Goal: Task Accomplishment & Management: Manage account settings

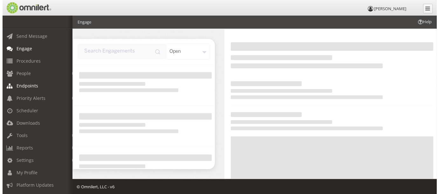
scroll to position [42, 0]
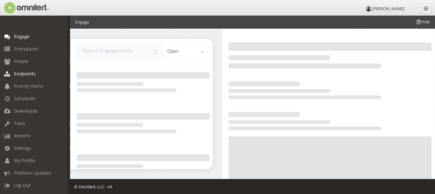
click at [31, 71] on span "Endpoints" at bounding box center [25, 74] width 22 height 6
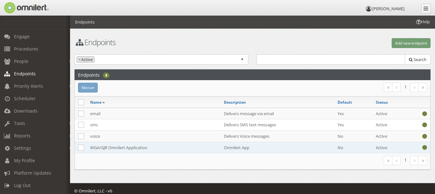
click at [124, 143] on td "WGA/GJR Omnilert Application" at bounding box center [154, 147] width 134 height 11
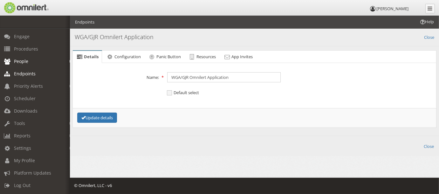
click at [33, 55] on link "People" at bounding box center [38, 61] width 76 height 12
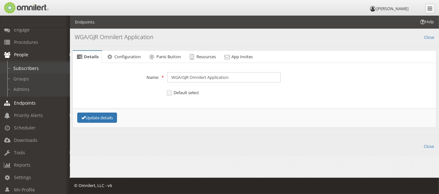
click at [33, 67] on link "Subscribers" at bounding box center [38, 68] width 76 height 11
select select
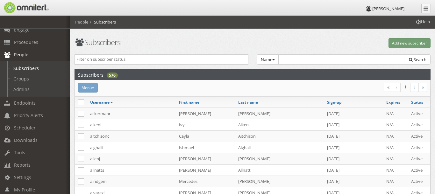
click at [132, 59] on input "search" at bounding box center [161, 59] width 170 height 6
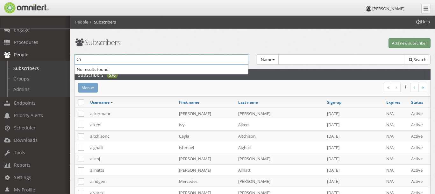
type input "c"
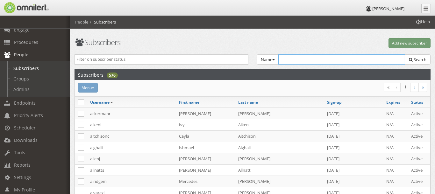
click at [305, 57] on input "text" at bounding box center [341, 59] width 127 height 10
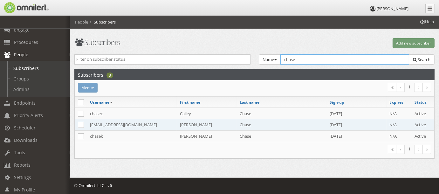
type input "chase"
click at [119, 123] on td "[EMAIL_ADDRESS][DOMAIN_NAME]" at bounding box center [132, 124] width 90 height 11
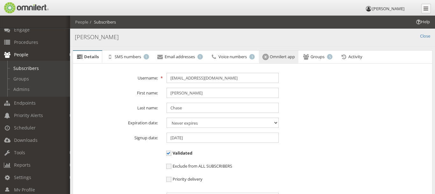
click at [280, 58] on span "Omnilert app" at bounding box center [282, 57] width 25 height 6
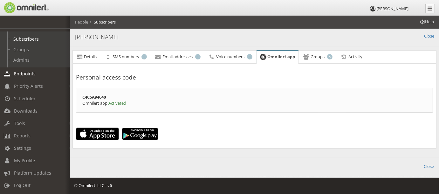
click at [26, 71] on span "Endpoints" at bounding box center [25, 74] width 22 height 6
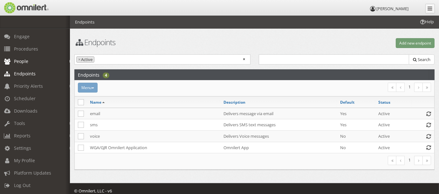
scroll to position [42, 0]
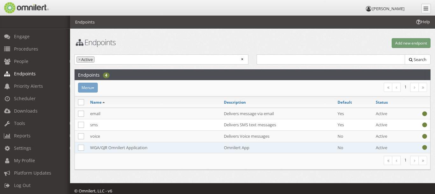
click at [150, 146] on td "WGA/GJR Omnilert Application" at bounding box center [154, 147] width 134 height 11
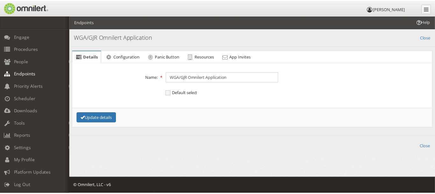
scroll to position [0, 0]
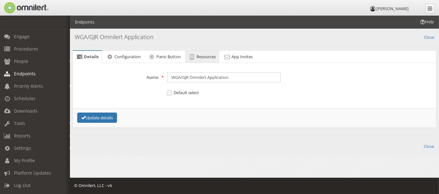
click at [210, 56] on span "Resources" at bounding box center [206, 57] width 19 height 6
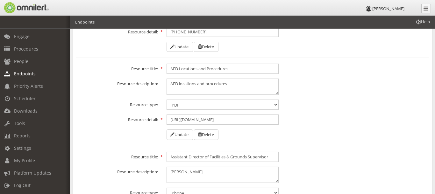
scroll to position [159, 0]
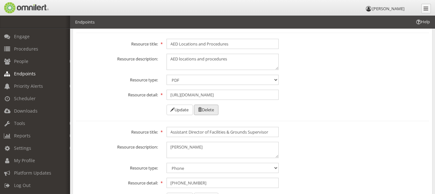
click at [218, 106] on button "Delete" at bounding box center [206, 110] width 25 height 11
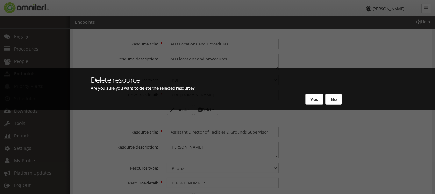
click at [310, 100] on button "Yes" at bounding box center [314, 99] width 18 height 11
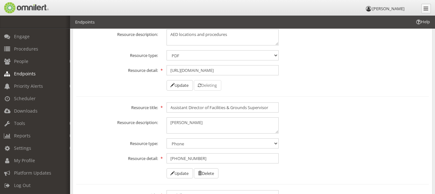
scroll to position [222, 0]
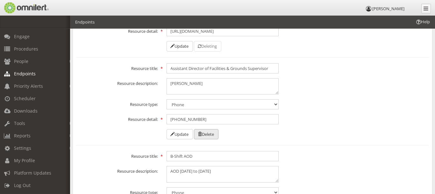
click at [216, 132] on button "Delete" at bounding box center [206, 134] width 25 height 11
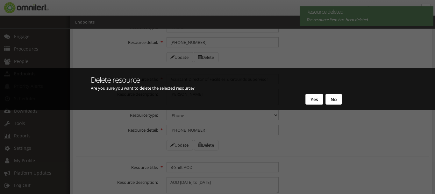
scroll to position [0, 0]
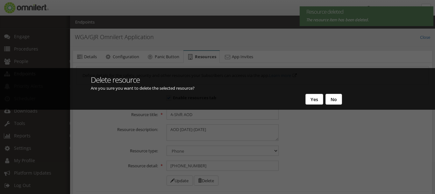
click at [314, 100] on button "Yes" at bounding box center [314, 99] width 18 height 11
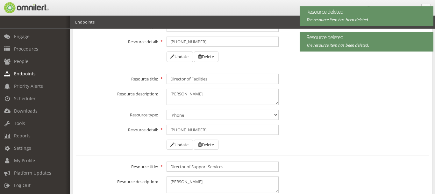
scroll to position [223, 0]
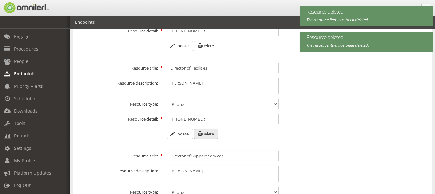
click at [216, 135] on button "Delete" at bounding box center [206, 134] width 25 height 11
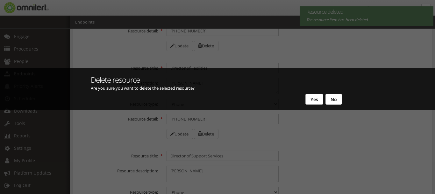
click at [316, 99] on button "Yes" at bounding box center [314, 99] width 18 height 11
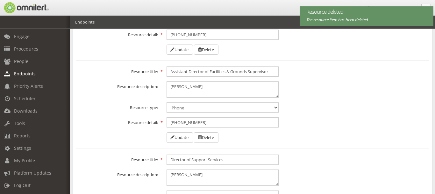
scroll to position [159, 0]
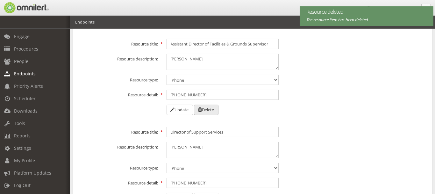
click at [217, 109] on button "Delete" at bounding box center [206, 110] width 25 height 11
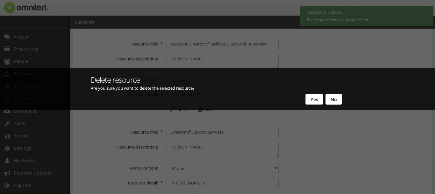
click at [307, 100] on button "Yes" at bounding box center [314, 99] width 18 height 11
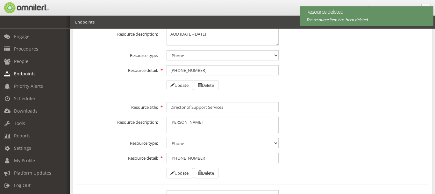
scroll to position [191, 0]
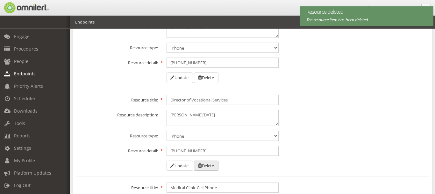
click at [214, 163] on button "Delete" at bounding box center [206, 166] width 25 height 11
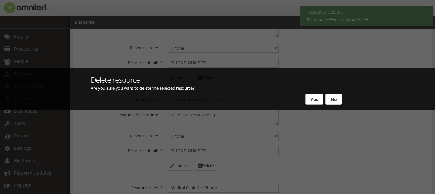
click at [316, 97] on button "Yes" at bounding box center [314, 99] width 18 height 11
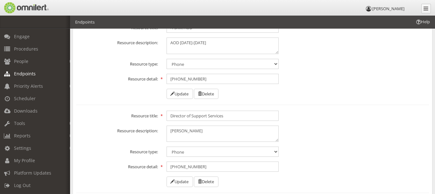
scroll to position [0, 0]
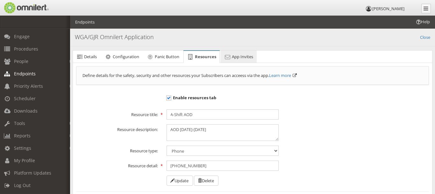
click at [245, 57] on span "App Invites" at bounding box center [242, 57] width 21 height 6
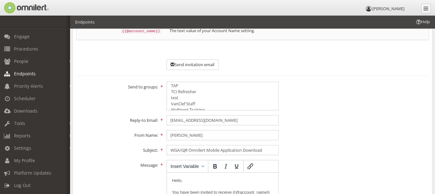
scroll to position [215, 0]
click at [208, 60] on button "Send invitation email" at bounding box center [192, 65] width 52 height 11
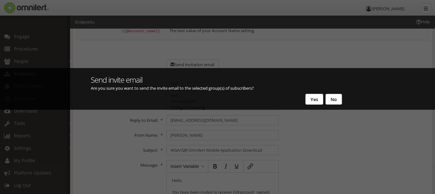
click at [333, 101] on button "No" at bounding box center [333, 99] width 17 height 11
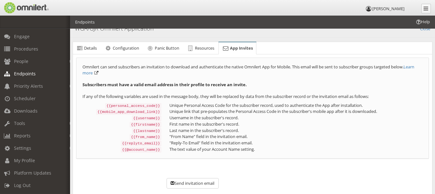
scroll to position [0, 0]
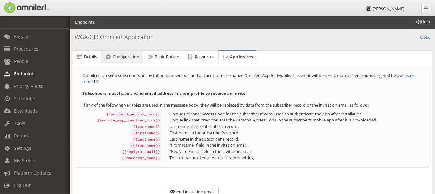
click at [116, 54] on span "Configuration" at bounding box center [126, 57] width 26 height 6
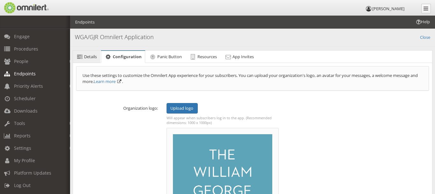
click at [91, 55] on span "Details" at bounding box center [90, 57] width 13 height 6
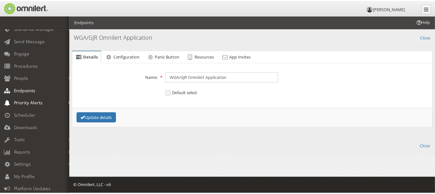
scroll to position [11, 0]
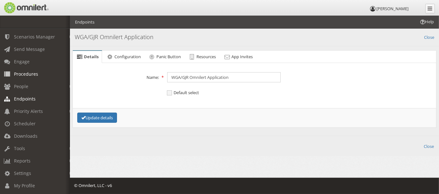
click at [29, 75] on span "Procedures" at bounding box center [26, 74] width 24 height 6
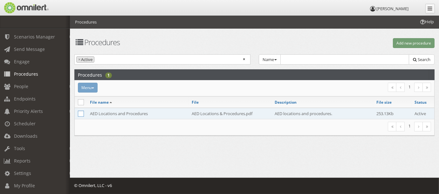
click at [79, 112] on icon at bounding box center [81, 114] width 6 height 6
checkbox input "true"
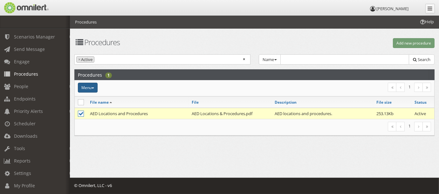
drag, startPoint x: 130, startPoint y: 112, endPoint x: 93, endPoint y: 89, distance: 43.2
click at [93, 89] on button "Menu" at bounding box center [88, 88] width 20 height 10
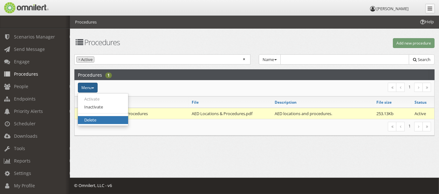
click at [92, 122] on link "Delete" at bounding box center [103, 120] width 50 height 8
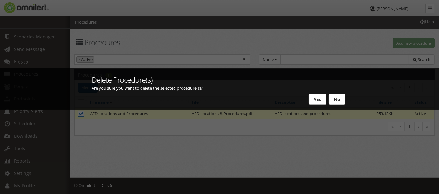
click at [320, 98] on button "Yes" at bounding box center [318, 99] width 18 height 11
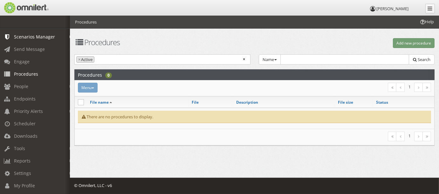
click at [35, 37] on span "Scenarios Manager" at bounding box center [34, 37] width 41 height 6
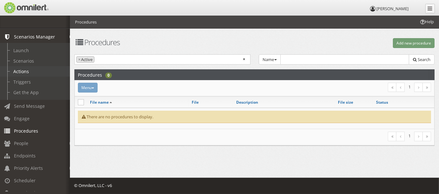
click at [23, 75] on link "Actions" at bounding box center [38, 71] width 76 height 11
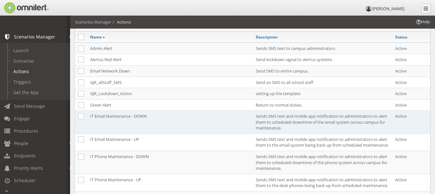
scroll to position [57, 0]
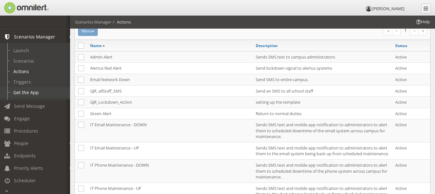
click at [38, 95] on link "Get the App" at bounding box center [38, 92] width 76 height 11
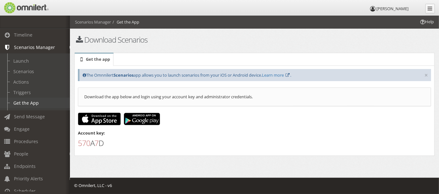
scroll to position [64, 0]
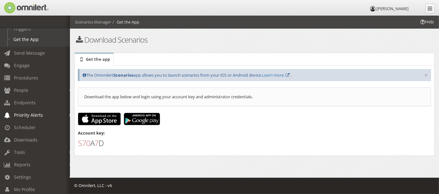
click at [38, 114] on span "Priority Alerts" at bounding box center [28, 115] width 29 height 6
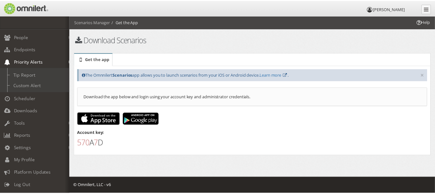
scroll to position [63, 0]
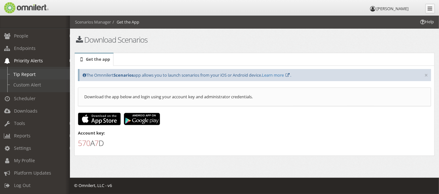
click at [36, 74] on link "Tip Report" at bounding box center [38, 74] width 76 height 11
select select
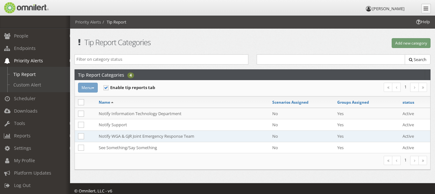
click at [128, 135] on td "Notify WGA & GJR Joint Emergency Response Team" at bounding box center [181, 135] width 173 height 11
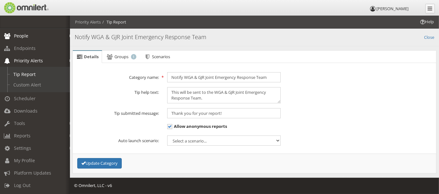
click at [23, 35] on span "People" at bounding box center [21, 36] width 14 height 6
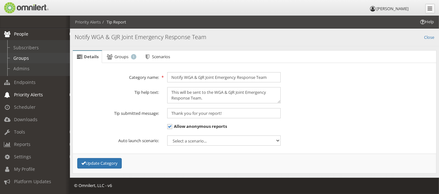
click at [28, 58] on link "Groups" at bounding box center [38, 58] width 76 height 11
select select
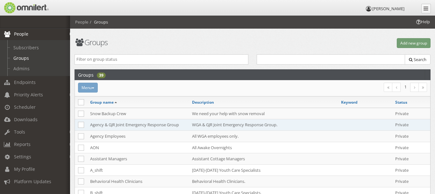
click at [174, 122] on td "Agency & GJR Joint Emergency Response Group" at bounding box center [138, 124] width 102 height 11
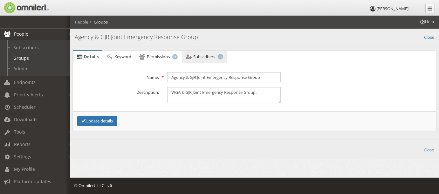
click at [205, 59] on link "Subscribers 8" at bounding box center [204, 57] width 45 height 13
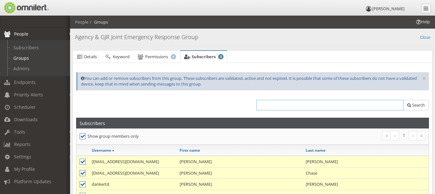
click at [280, 103] on input "text" at bounding box center [329, 105] width 147 height 11
type input "r"
type input "k"
type input "[PERSON_NAME]"
click at [415, 106] on span "Search" at bounding box center [418, 105] width 13 height 6
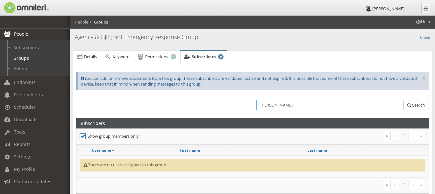
drag, startPoint x: 277, startPoint y: 105, endPoint x: 246, endPoint y: 102, distance: 31.9
click at [244, 104] on div "[PERSON_NAME] Search" at bounding box center [252, 107] width 361 height 21
click at [189, 104] on h1 at bounding box center [162, 105] width 172 height 8
click at [78, 137] on div "Show group members only" at bounding box center [163, 135] width 177 height 9
click at [84, 135] on icon at bounding box center [83, 136] width 6 height 6
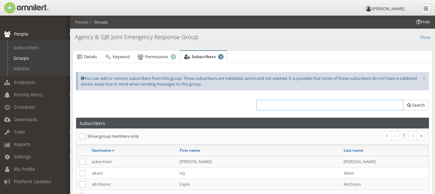
click at [271, 103] on input "text" at bounding box center [329, 105] width 147 height 11
type input "k"
type input "[PERSON_NAME]"
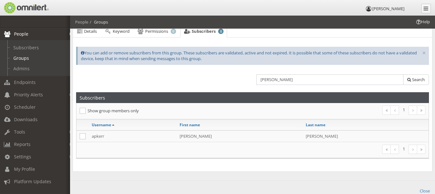
scroll to position [32, 0]
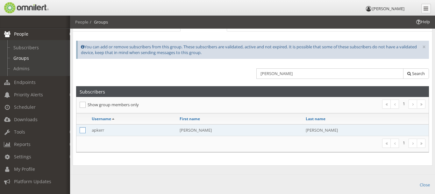
click at [83, 129] on icon at bounding box center [83, 130] width 6 height 6
checkbox input "true"
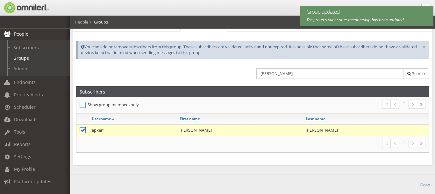
click at [83, 105] on icon at bounding box center [83, 105] width 6 height 6
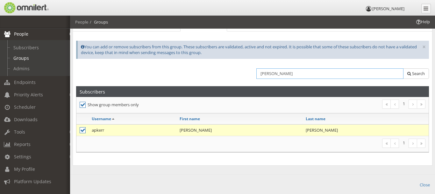
drag, startPoint x: 358, startPoint y: 73, endPoint x: 255, endPoint y: 72, distance: 103.1
click at [255, 72] on div "[PERSON_NAME] Search" at bounding box center [340, 75] width 176 height 14
click at [150, 69] on h1 at bounding box center [162, 73] width 172 height 8
click at [82, 104] on icon at bounding box center [83, 105] width 6 height 6
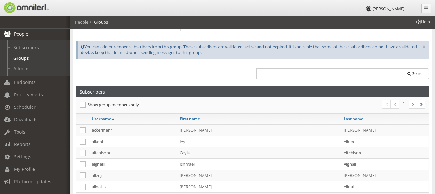
click at [82, 104] on icon at bounding box center [83, 105] width 6 height 6
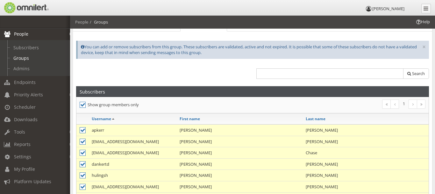
scroll to position [95, 0]
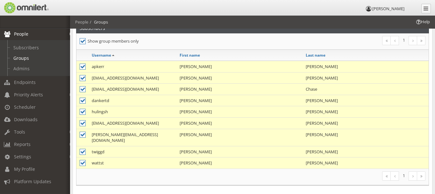
click at [83, 100] on icon at bounding box center [83, 101] width 6 height 6
checkbox input "false"
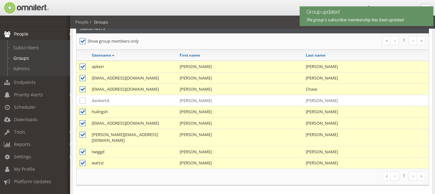
click at [82, 110] on icon at bounding box center [83, 112] width 6 height 6
checkbox input "false"
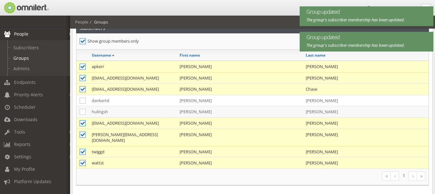
click at [81, 120] on icon at bounding box center [83, 123] width 6 height 6
checkbox input "false"
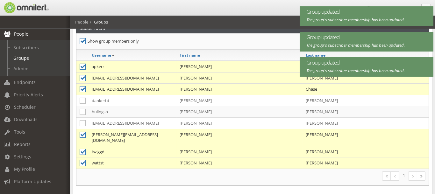
click at [83, 132] on icon at bounding box center [83, 135] width 6 height 6
checkbox input "false"
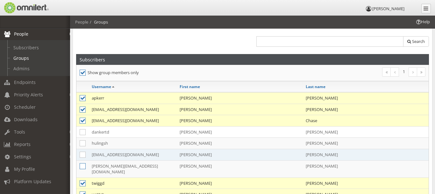
scroll to position [0, 0]
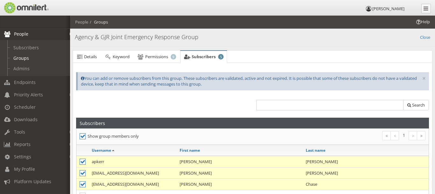
click at [81, 136] on icon at bounding box center [83, 136] width 6 height 6
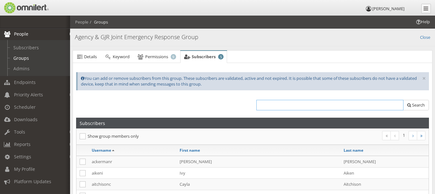
click at [270, 106] on input "text" at bounding box center [329, 105] width 147 height 11
click at [27, 57] on link "Groups" at bounding box center [38, 58] width 76 height 11
click at [94, 56] on span "Details" at bounding box center [90, 57] width 13 height 6
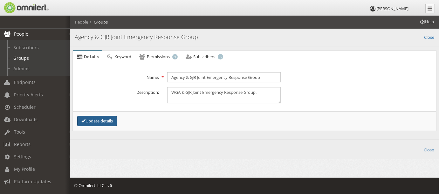
click at [108, 121] on button "Update details" at bounding box center [97, 121] width 40 height 11
click at [428, 147] on link "Close" at bounding box center [429, 149] width 10 height 7
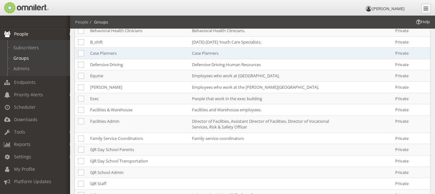
scroll to position [159, 0]
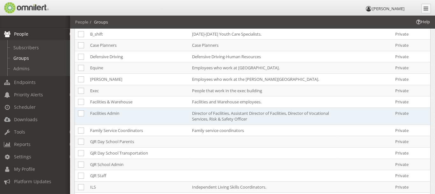
click at [116, 114] on td "Facilities Admin" at bounding box center [138, 116] width 102 height 17
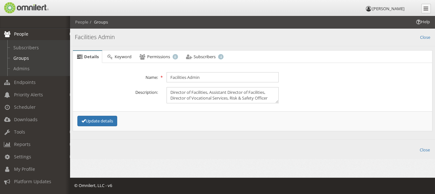
scroll to position [0, 0]
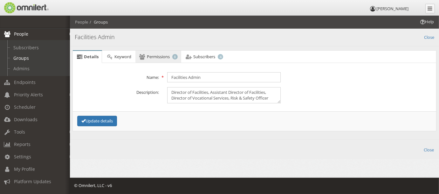
click at [156, 57] on span "Permissions" at bounding box center [158, 57] width 23 height 6
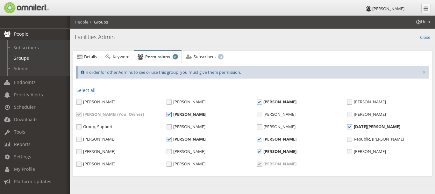
click at [169, 116] on span "[PERSON_NAME]" at bounding box center [186, 114] width 40 height 6
click at [169, 116] on input "[PERSON_NAME]" at bounding box center [169, 115] width 6 height 6
checkbox input "false"
click at [200, 57] on span "Subscribers" at bounding box center [204, 57] width 22 height 6
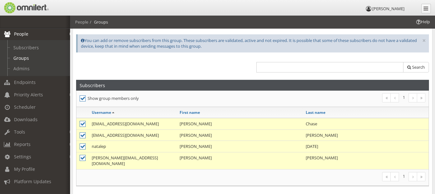
scroll to position [64, 0]
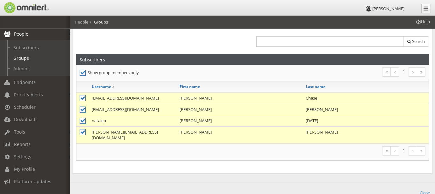
click at [82, 120] on icon at bounding box center [83, 121] width 6 height 6
checkbox input "false"
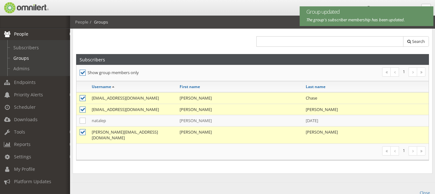
click at [83, 99] on icon at bounding box center [83, 98] width 6 height 6
checkbox input "false"
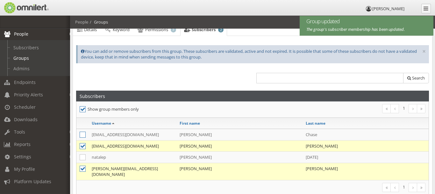
scroll to position [0, 0]
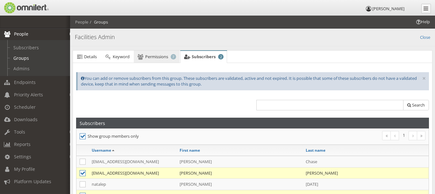
click at [151, 55] on span "Permissions" at bounding box center [156, 57] width 23 height 6
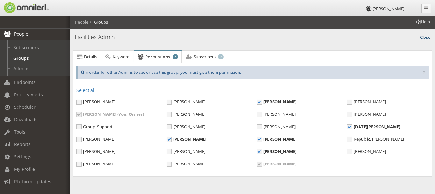
click at [423, 36] on link "Close" at bounding box center [425, 36] width 10 height 7
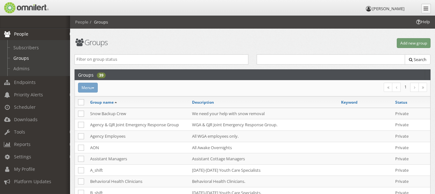
scroll to position [187, 0]
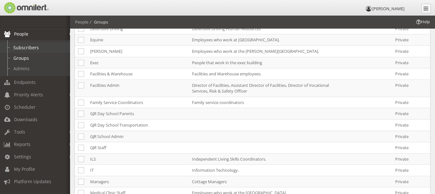
click at [44, 49] on link "Subscribers" at bounding box center [38, 47] width 76 height 11
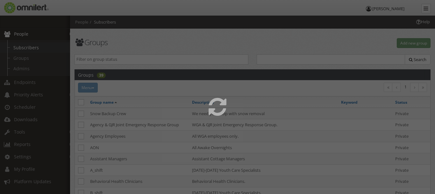
select select
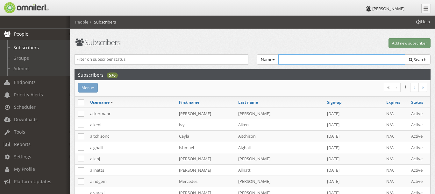
click at [297, 60] on input "text" at bounding box center [341, 59] width 127 height 10
type input "[PERSON_NAME]"
click at [416, 61] on span "Search" at bounding box center [419, 60] width 13 height 6
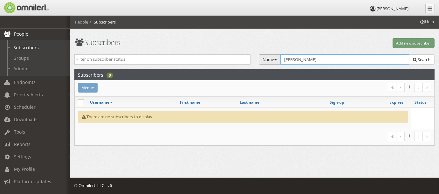
drag, startPoint x: 309, startPoint y: 57, endPoint x: 276, endPoint y: 57, distance: 33.4
click at [276, 57] on div "Name Group Email Name SMS Voice TTY Tags Select Group... Snow Backup Crew [P] A…" at bounding box center [347, 59] width 176 height 11
click at [25, 68] on link "Admins" at bounding box center [38, 68] width 76 height 11
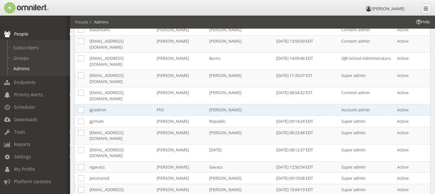
scroll to position [64, 0]
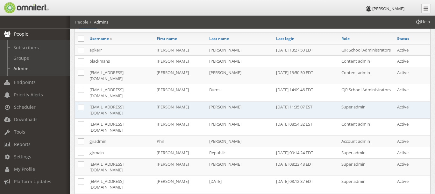
click at [79, 104] on icon at bounding box center [81, 107] width 6 height 6
checkbox input "true"
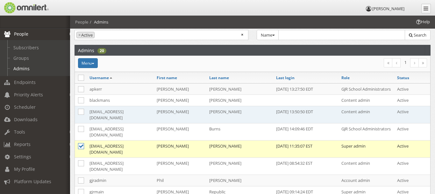
scroll to position [0, 0]
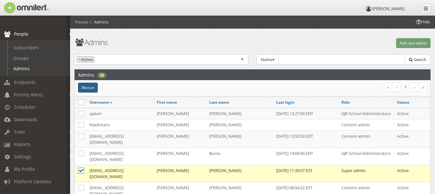
click at [88, 85] on button "Menu" at bounding box center [88, 88] width 20 height 10
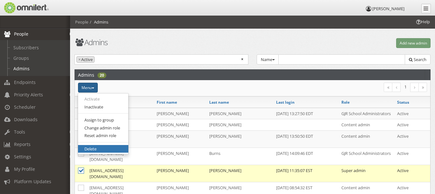
click at [97, 149] on link "Delete" at bounding box center [103, 149] width 50 height 8
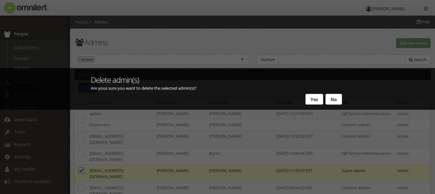
click at [313, 101] on button "Yes" at bounding box center [314, 99] width 18 height 11
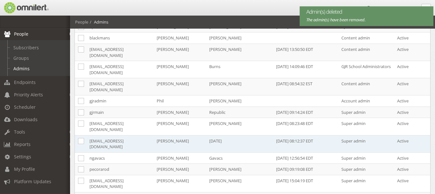
scroll to position [95, 0]
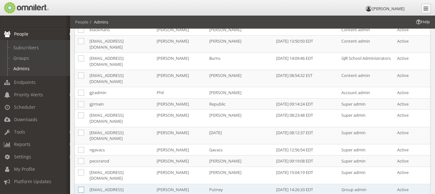
click at [82, 187] on icon at bounding box center [81, 190] width 6 height 6
checkbox input "true"
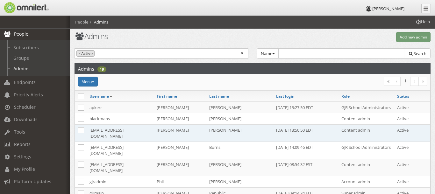
scroll to position [0, 0]
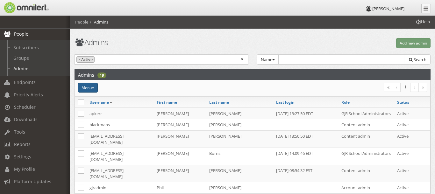
click at [91, 86] on button "Menu" at bounding box center [88, 88] width 20 height 10
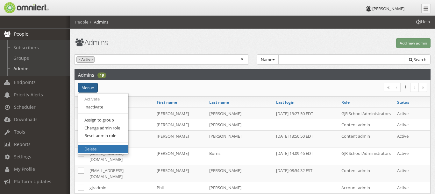
click at [96, 148] on link "Delete" at bounding box center [103, 149] width 50 height 8
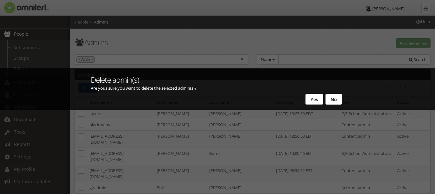
click at [314, 97] on button "Yes" at bounding box center [314, 99] width 18 height 11
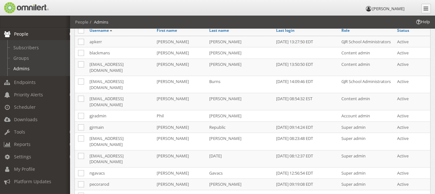
scroll to position [64, 0]
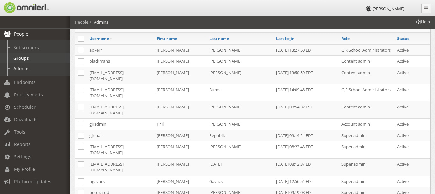
click at [31, 57] on link "Groups" at bounding box center [38, 58] width 76 height 11
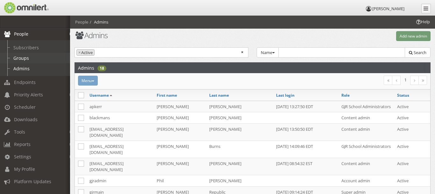
select select
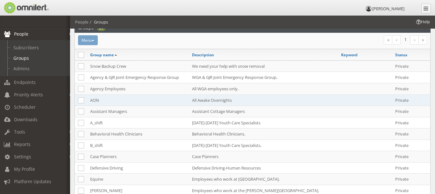
scroll to position [64, 0]
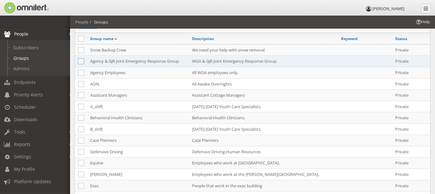
click at [81, 60] on icon at bounding box center [81, 61] width 6 height 6
checkbox input "true"
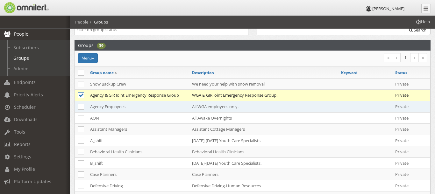
scroll to position [0, 0]
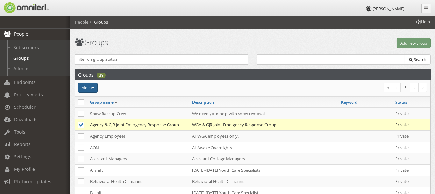
click at [94, 85] on button "Menu" at bounding box center [88, 88] width 20 height 10
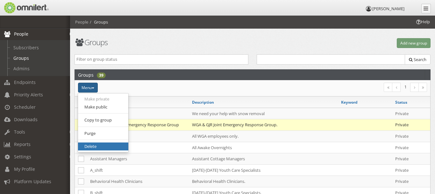
click at [102, 144] on link "Delete" at bounding box center [103, 147] width 50 height 8
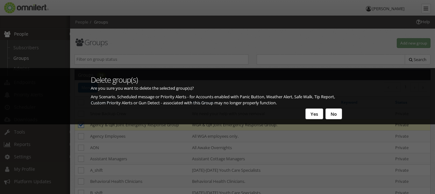
click at [316, 112] on button "Yes" at bounding box center [314, 114] width 18 height 11
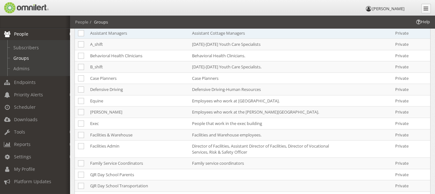
scroll to position [127, 0]
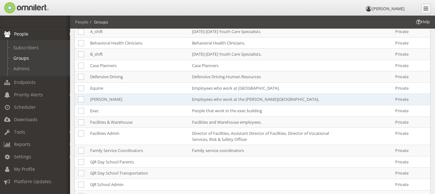
click at [109, 96] on td "[PERSON_NAME]" at bounding box center [138, 99] width 102 height 11
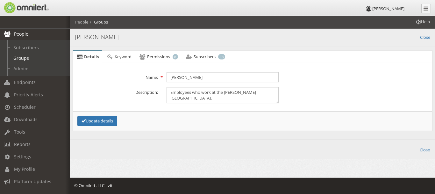
scroll to position [0, 0]
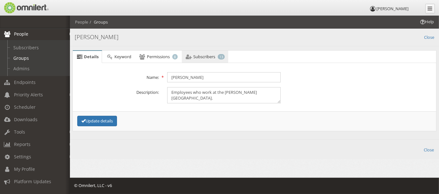
click at [208, 54] on span "Subscribers" at bounding box center [204, 57] width 22 height 6
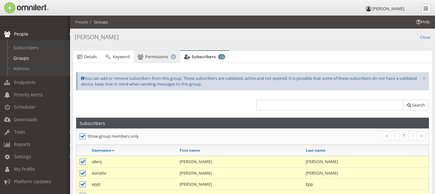
click at [160, 56] on span "Permissions" at bounding box center [156, 57] width 23 height 6
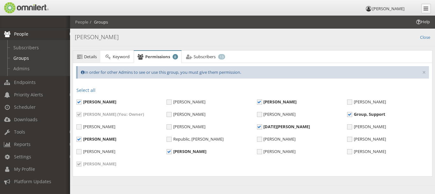
click at [93, 55] on span "Details" at bounding box center [90, 57] width 13 height 6
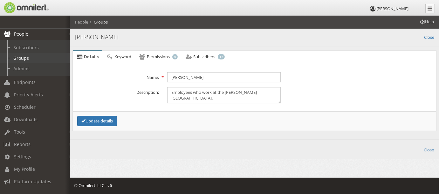
click at [26, 60] on link "Groups" at bounding box center [38, 58] width 76 height 11
click at [30, 60] on link "Groups" at bounding box center [38, 58] width 76 height 11
click at [429, 35] on link "Close" at bounding box center [429, 36] width 10 height 7
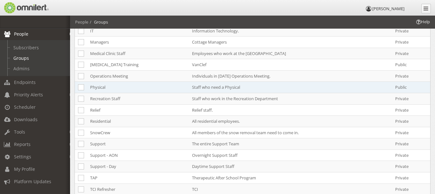
scroll to position [314, 0]
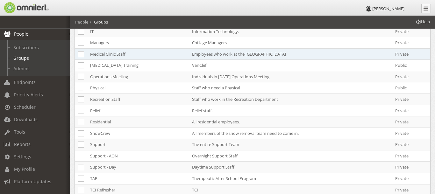
click at [137, 48] on td "Medical Clinic Staff" at bounding box center [138, 53] width 102 height 11
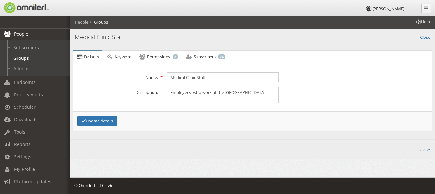
scroll to position [0, 0]
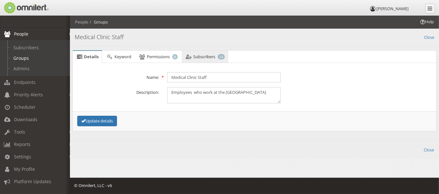
click at [209, 55] on span "Subscribers" at bounding box center [204, 57] width 22 height 6
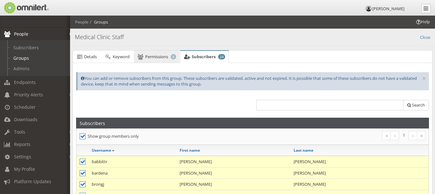
click at [158, 56] on span "Permissions" at bounding box center [156, 57] width 23 height 6
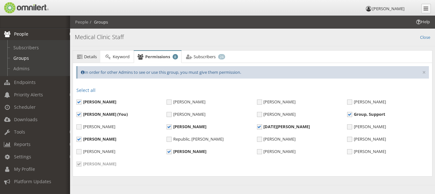
click at [86, 57] on span "Details" at bounding box center [90, 57] width 13 height 6
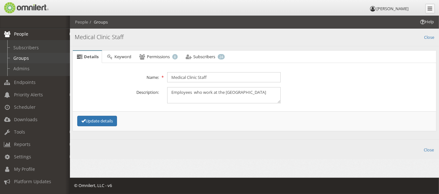
click at [23, 60] on link "Groups" at bounding box center [38, 58] width 76 height 11
click at [22, 59] on link "Groups" at bounding box center [38, 58] width 76 height 11
click at [429, 37] on link "Close" at bounding box center [429, 36] width 10 height 7
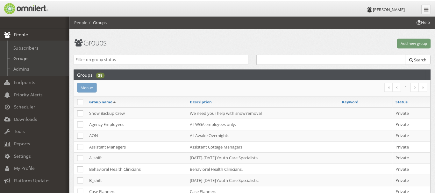
scroll to position [343, 0]
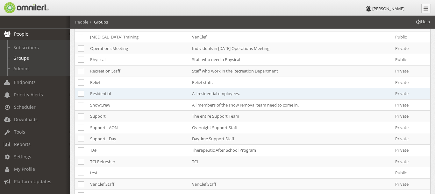
click at [248, 88] on td "All residential employees." at bounding box center [263, 93] width 149 height 11
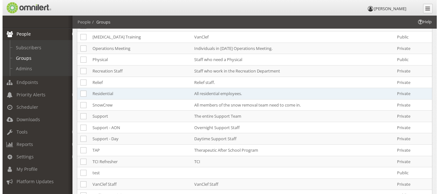
scroll to position [0, 0]
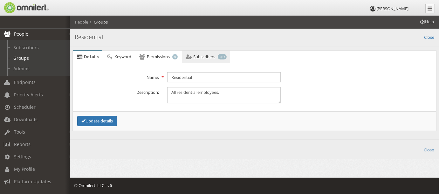
click at [207, 56] on span "Subscribers" at bounding box center [204, 57] width 22 height 6
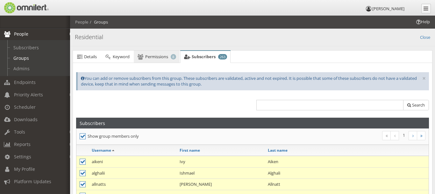
click at [154, 57] on span "Permissions" at bounding box center [156, 57] width 23 height 6
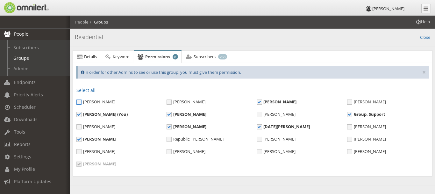
click at [80, 99] on span "[PERSON_NAME]" at bounding box center [95, 102] width 39 height 6
click at [80, 100] on input "[PERSON_NAME]" at bounding box center [79, 103] width 6 height 6
checkbox input "true"
click at [169, 152] on span "[PERSON_NAME]" at bounding box center [185, 152] width 39 height 6
click at [169, 152] on input "[PERSON_NAME]" at bounding box center [169, 153] width 6 height 6
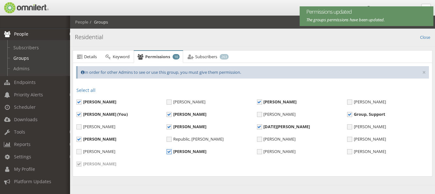
click at [168, 152] on span "[PERSON_NAME]" at bounding box center [186, 152] width 40 height 6
click at [168, 152] on input "[PERSON_NAME]" at bounding box center [169, 153] width 6 height 6
checkbox input "false"
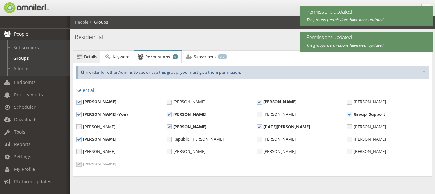
click at [89, 55] on span "Details" at bounding box center [90, 57] width 13 height 6
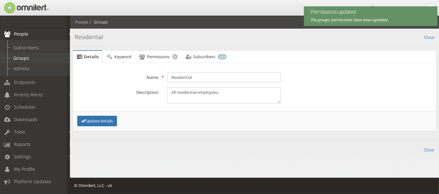
click at [30, 59] on link "Groups" at bounding box center [38, 58] width 76 height 11
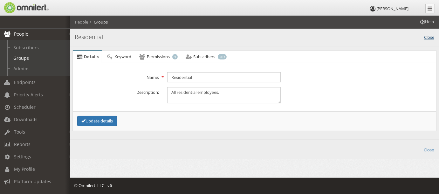
click at [429, 37] on link "Close" at bounding box center [429, 36] width 10 height 7
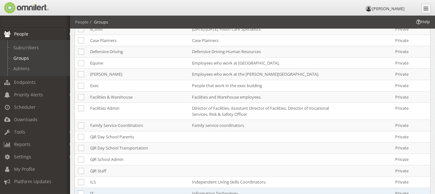
scroll to position [148, 0]
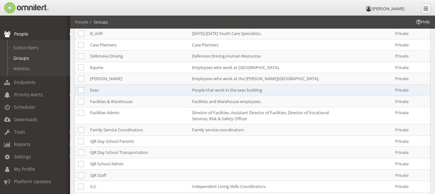
click at [228, 85] on td "People that work in the exec building" at bounding box center [263, 90] width 149 height 11
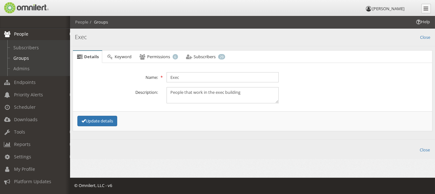
scroll to position [0, 0]
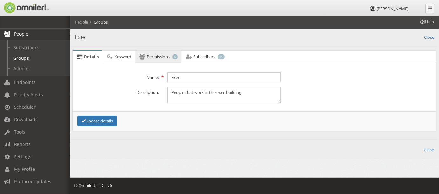
click at [155, 57] on span "Permissions" at bounding box center [158, 57] width 23 height 6
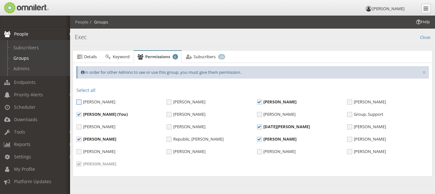
click at [79, 102] on span "[PERSON_NAME]" at bounding box center [95, 102] width 39 height 6
click at [79, 102] on input "[PERSON_NAME]" at bounding box center [79, 103] width 6 height 6
checkbox input "true"
click at [423, 39] on link "Close" at bounding box center [425, 36] width 10 height 7
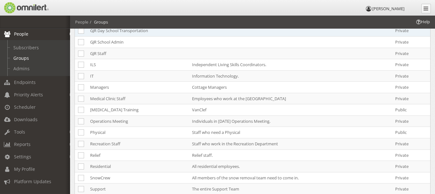
scroll to position [271, 0]
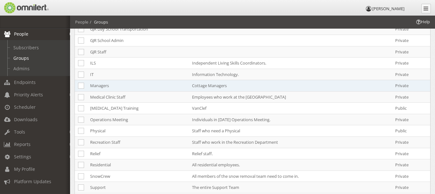
click at [112, 80] on td "Managers" at bounding box center [138, 85] width 102 height 11
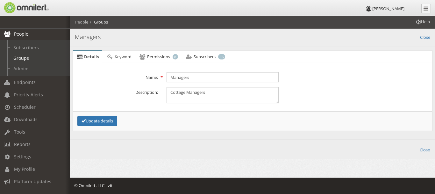
scroll to position [0, 0]
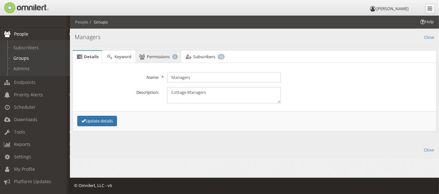
click at [161, 57] on span "Permissions" at bounding box center [158, 57] width 23 height 6
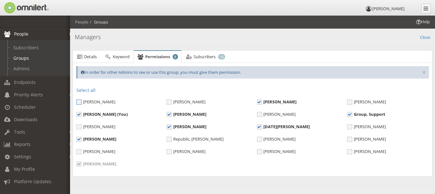
click at [79, 101] on span "[PERSON_NAME]" at bounding box center [95, 102] width 39 height 6
click at [79, 101] on input "[PERSON_NAME]" at bounding box center [79, 103] width 6 height 6
checkbox input "true"
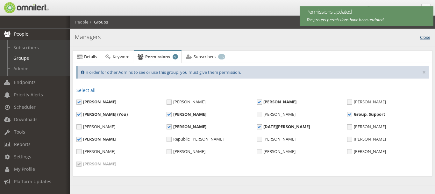
click at [421, 36] on link "Close" at bounding box center [425, 36] width 10 height 7
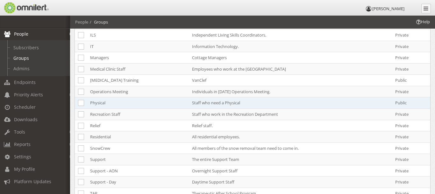
scroll to position [268, 0]
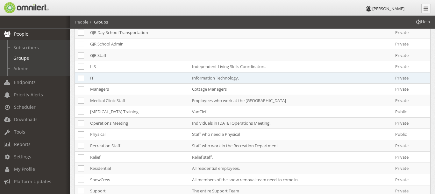
click at [313, 72] on td "Information Technology." at bounding box center [263, 77] width 149 height 11
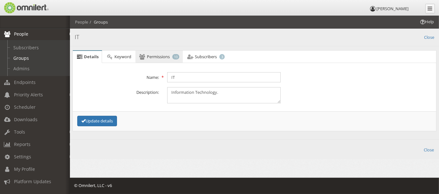
click at [169, 55] on span "Permissions" at bounding box center [158, 57] width 23 height 6
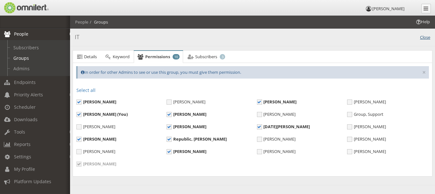
click at [428, 37] on link "Close" at bounding box center [425, 36] width 10 height 7
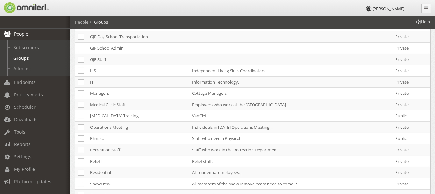
scroll to position [264, 0]
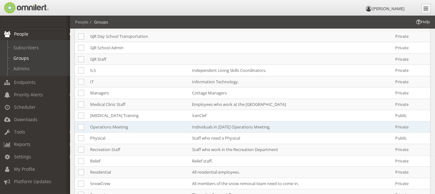
click at [207, 121] on td "Individuals in [DATE] Operations Meeting." at bounding box center [263, 126] width 149 height 11
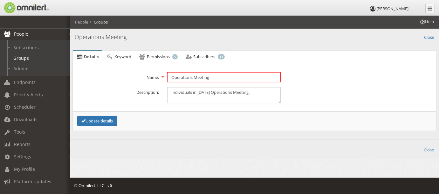
click at [224, 76] on input "Operations Meeting" at bounding box center [224, 77] width 114 height 10
type input "Operations Meeting/Agency Administration"
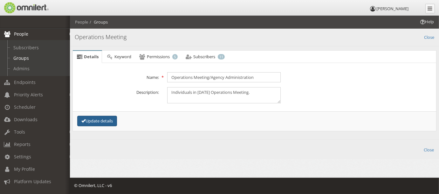
click at [82, 119] on icon "submit" at bounding box center [83, 121] width 4 height 4
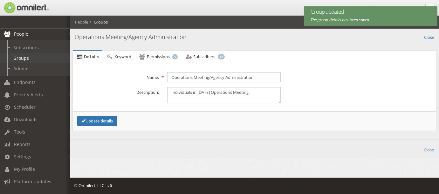
click at [18, 59] on link "Groups" at bounding box center [38, 58] width 76 height 11
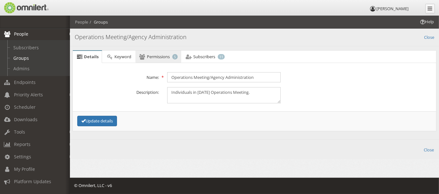
click at [157, 54] on span "Permissions" at bounding box center [158, 57] width 23 height 6
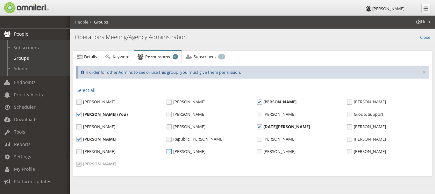
click at [169, 150] on span "[PERSON_NAME]" at bounding box center [185, 152] width 39 height 6
click at [169, 150] on input "[PERSON_NAME]" at bounding box center [169, 153] width 6 height 6
checkbox input "true"
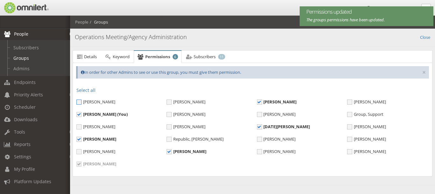
click at [79, 102] on span "[PERSON_NAME]" at bounding box center [95, 102] width 39 height 6
click at [79, 102] on input "[PERSON_NAME]" at bounding box center [79, 103] width 6 height 6
checkbox input "true"
click at [428, 35] on link "Close" at bounding box center [425, 36] width 10 height 7
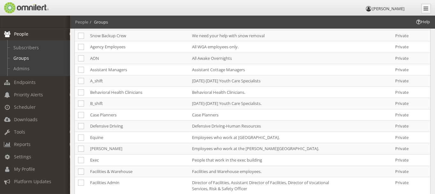
scroll to position [70, 0]
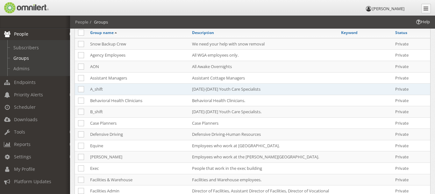
click at [151, 87] on td "A_shift" at bounding box center [138, 89] width 102 height 11
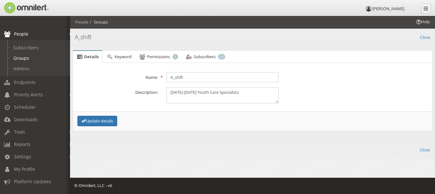
scroll to position [0, 0]
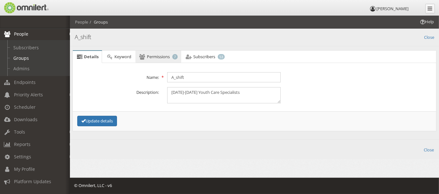
click at [169, 58] on span "Permissions" at bounding box center [158, 57] width 23 height 6
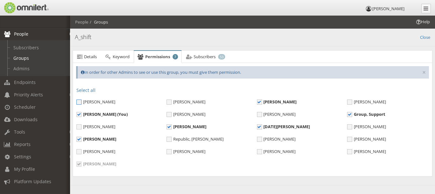
click at [77, 102] on span "[PERSON_NAME]" at bounding box center [95, 102] width 39 height 6
click at [77, 102] on input "[PERSON_NAME]" at bounding box center [79, 103] width 6 height 6
checkbox input "true"
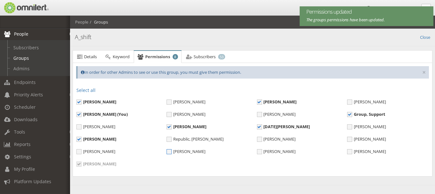
click at [169, 152] on span "[PERSON_NAME]" at bounding box center [185, 152] width 39 height 6
click at [169, 152] on input "[PERSON_NAME]" at bounding box center [169, 153] width 6 height 6
checkbox input "true"
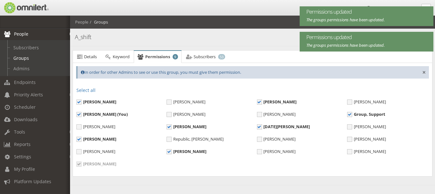
click at [425, 72] on button "×" at bounding box center [424, 72] width 4 height 6
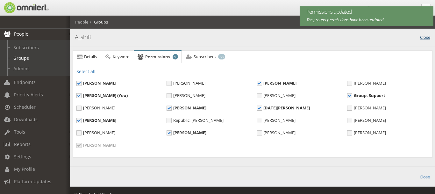
click at [423, 37] on link "Close" at bounding box center [425, 36] width 10 height 7
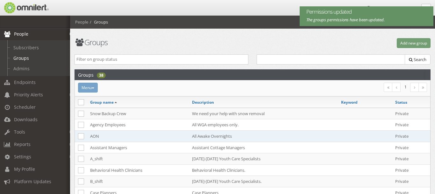
scroll to position [98, 0]
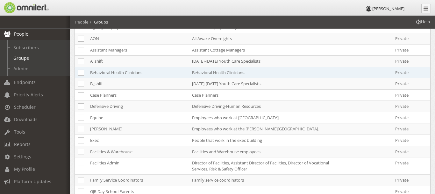
click at [111, 68] on td "Behavioral Health Clinicians" at bounding box center [138, 72] width 102 height 11
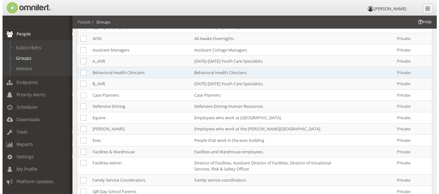
scroll to position [0, 0]
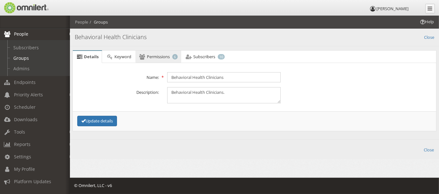
click at [151, 55] on span "Permissions" at bounding box center [158, 57] width 23 height 6
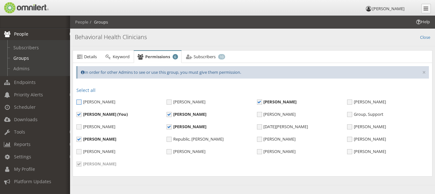
click at [78, 101] on span "[PERSON_NAME]" at bounding box center [95, 102] width 39 height 6
click at [78, 101] on input "[PERSON_NAME]" at bounding box center [79, 103] width 6 height 6
checkbox input "true"
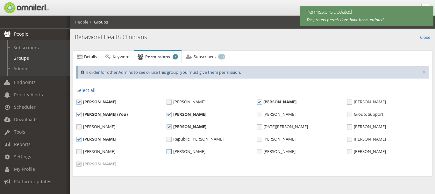
click at [168, 152] on span "[PERSON_NAME]" at bounding box center [185, 152] width 39 height 6
click at [168, 152] on input "[PERSON_NAME]" at bounding box center [169, 153] width 6 height 6
checkbox input "true"
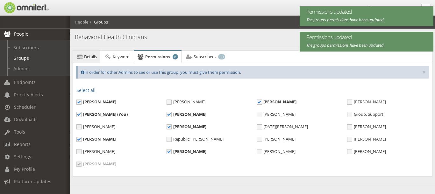
click at [88, 59] on link "Details" at bounding box center [86, 57] width 27 height 13
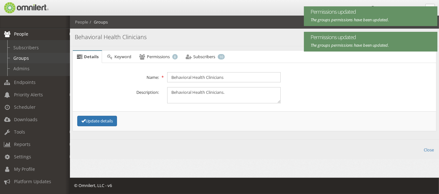
click at [29, 60] on link "Groups" at bounding box center [38, 58] width 76 height 11
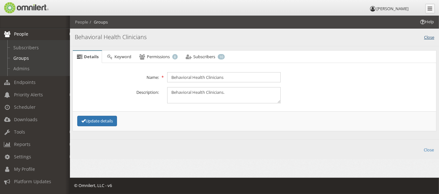
click at [425, 36] on link "Close" at bounding box center [429, 36] width 10 height 7
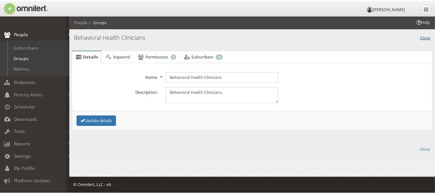
scroll to position [126, 0]
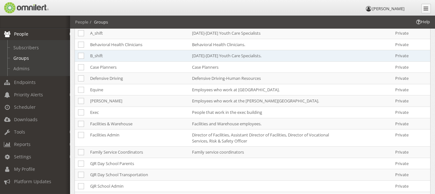
click at [150, 56] on td "B_shift" at bounding box center [138, 55] width 102 height 11
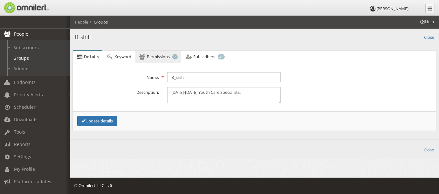
click at [150, 56] on span "Permissions" at bounding box center [158, 57] width 23 height 6
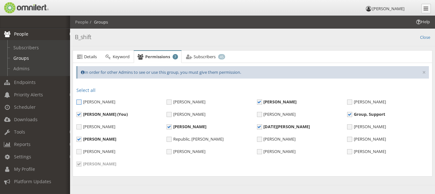
click at [79, 99] on span "[PERSON_NAME]" at bounding box center [95, 102] width 39 height 6
click at [79, 100] on input "[PERSON_NAME]" at bounding box center [79, 103] width 6 height 6
checkbox input "true"
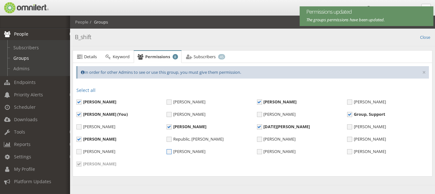
click at [168, 152] on span "[PERSON_NAME]" at bounding box center [185, 152] width 39 height 6
click at [168, 152] on input "[PERSON_NAME]" at bounding box center [169, 153] width 6 height 6
checkbox input "true"
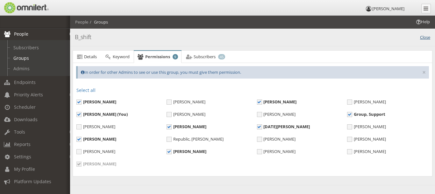
click at [427, 36] on link "Close" at bounding box center [425, 36] width 10 height 7
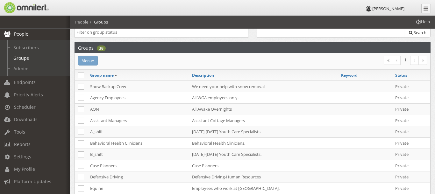
scroll to position [27, 0]
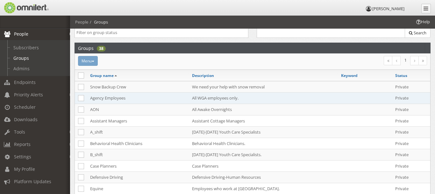
click at [142, 95] on td "Agency Employees" at bounding box center [138, 98] width 102 height 11
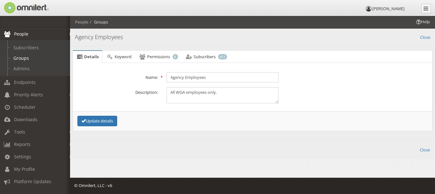
scroll to position [0, 0]
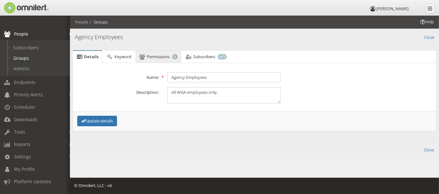
click at [152, 54] on span "Permissions" at bounding box center [158, 57] width 23 height 6
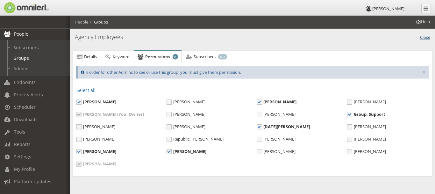
click at [426, 39] on link "Close" at bounding box center [425, 36] width 10 height 7
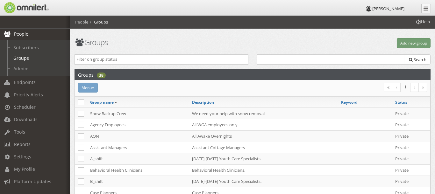
scroll to position [27, 0]
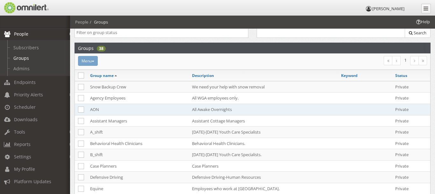
click at [150, 108] on td "AON" at bounding box center [138, 109] width 102 height 11
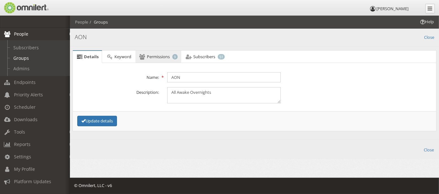
click at [152, 58] on span "Permissions" at bounding box center [158, 57] width 23 height 6
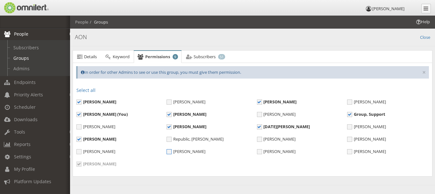
click at [169, 152] on span "[PERSON_NAME]" at bounding box center [185, 152] width 39 height 6
click at [169, 152] on input "[PERSON_NAME]" at bounding box center [169, 153] width 6 height 6
checkbox input "true"
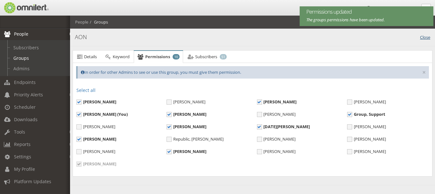
click at [427, 37] on link "Close" at bounding box center [425, 36] width 10 height 7
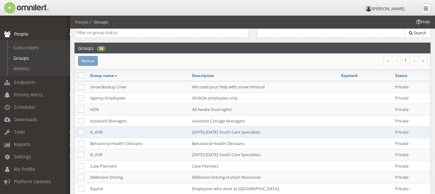
click at [232, 131] on td "[DATE]-[DATE] Youth Care Specialists" at bounding box center [263, 132] width 149 height 11
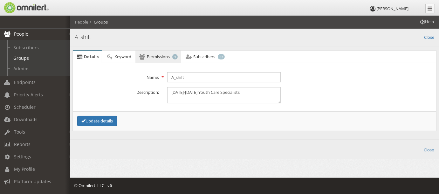
click at [156, 57] on span "Permissions" at bounding box center [158, 57] width 23 height 6
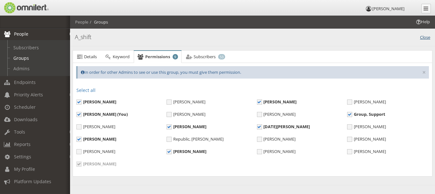
click at [424, 39] on link "Close" at bounding box center [425, 36] width 10 height 7
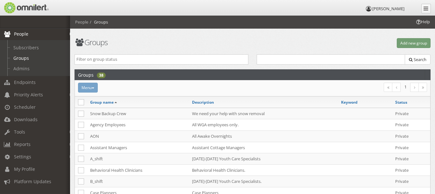
scroll to position [27, 0]
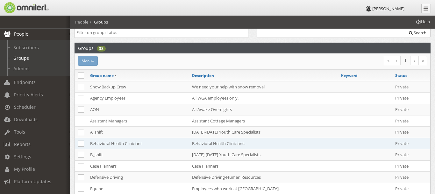
click at [148, 138] on td "Behavioral Health Clinicians" at bounding box center [138, 143] width 102 height 11
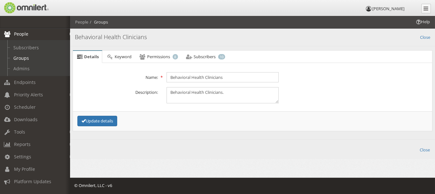
scroll to position [0, 0]
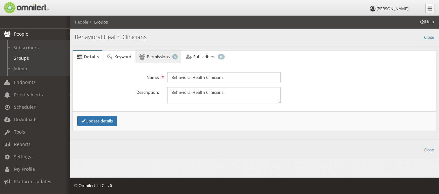
click at [163, 59] on link "Permissions 8" at bounding box center [159, 57] width 46 height 13
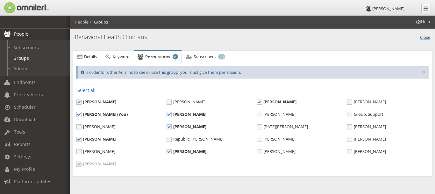
click at [428, 36] on link "Close" at bounding box center [425, 36] width 10 height 7
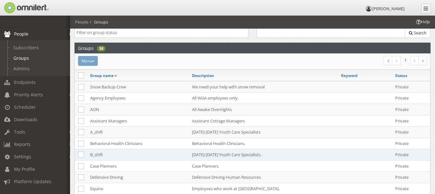
scroll to position [59, 0]
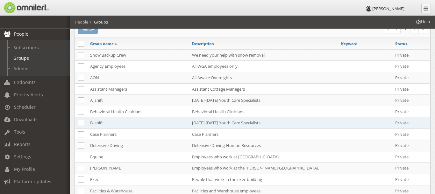
click at [109, 117] on td "B_shift" at bounding box center [138, 122] width 102 height 11
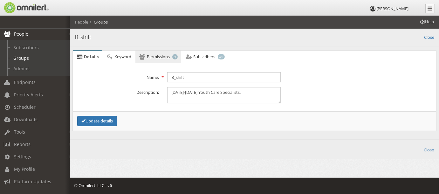
click at [149, 57] on span "Permissions" at bounding box center [158, 57] width 23 height 6
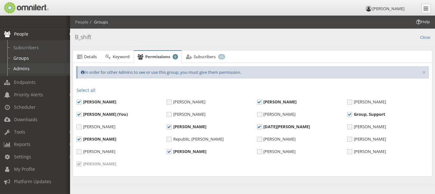
click at [24, 70] on link "Admins" at bounding box center [38, 68] width 76 height 11
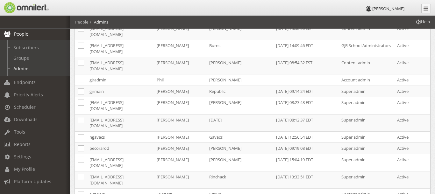
scroll to position [159, 0]
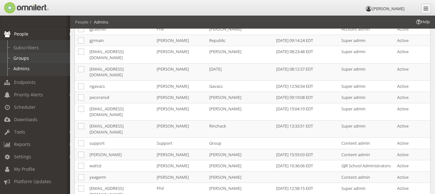
click at [43, 60] on link "Groups" at bounding box center [38, 58] width 76 height 11
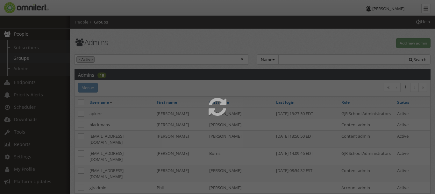
select select
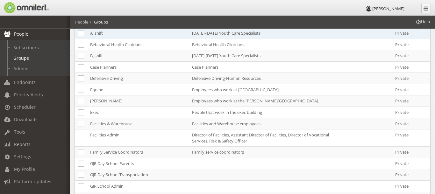
scroll to position [127, 0]
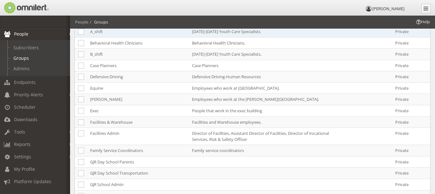
click at [153, 94] on td "[PERSON_NAME]" at bounding box center [138, 99] width 102 height 11
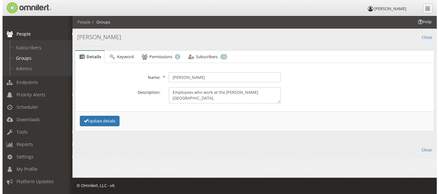
scroll to position [0, 0]
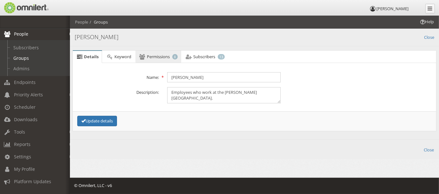
click at [153, 60] on link "Permissions 8" at bounding box center [159, 57] width 46 height 13
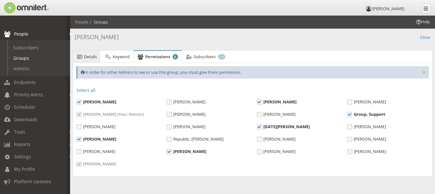
click at [82, 58] on icon at bounding box center [79, 57] width 7 height 4
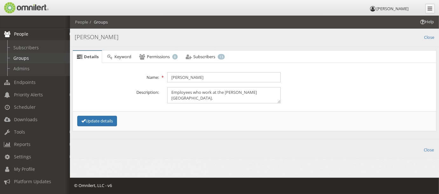
click at [36, 59] on link "Groups" at bounding box center [38, 58] width 76 height 11
click at [24, 58] on link "Groups" at bounding box center [38, 58] width 76 height 11
click at [428, 37] on link "Close" at bounding box center [429, 36] width 10 height 7
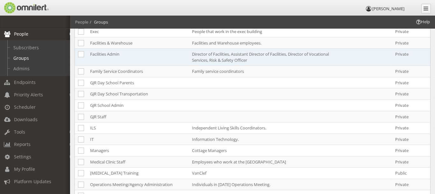
scroll to position [219, 0]
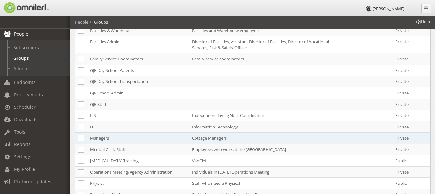
click at [109, 136] on td "Managers" at bounding box center [138, 138] width 102 height 11
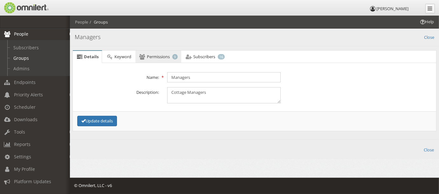
click at [145, 60] on link "Permissions 9" at bounding box center [159, 57] width 46 height 13
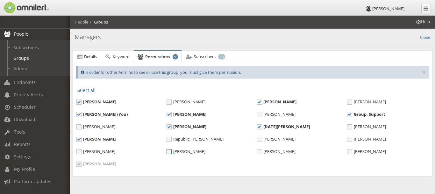
click at [168, 151] on span "[PERSON_NAME]" at bounding box center [185, 152] width 39 height 6
click at [168, 151] on input "[PERSON_NAME]" at bounding box center [169, 153] width 6 height 6
checkbox input "true"
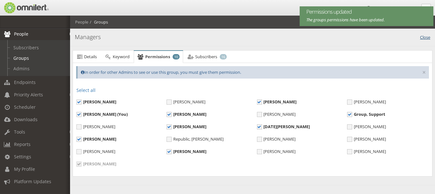
click at [424, 36] on link "Close" at bounding box center [425, 36] width 10 height 7
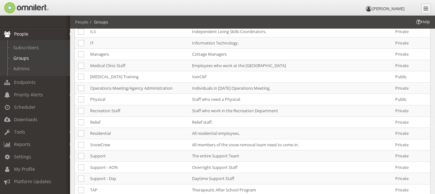
scroll to position [311, 0]
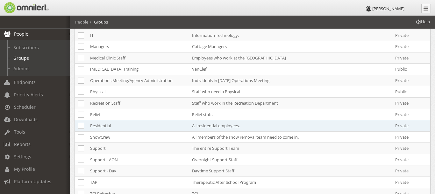
click at [136, 120] on td "Residential" at bounding box center [138, 125] width 102 height 11
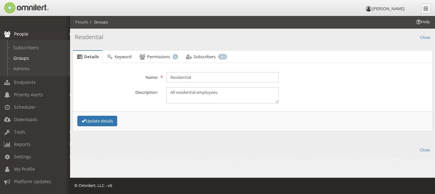
scroll to position [0, 0]
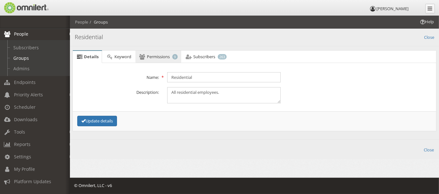
click at [157, 55] on span "Permissions" at bounding box center [158, 57] width 23 height 6
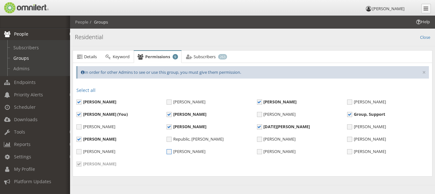
click at [170, 152] on span "[PERSON_NAME]" at bounding box center [185, 152] width 39 height 6
click at [170, 152] on input "[PERSON_NAME]" at bounding box center [169, 153] width 6 height 6
checkbox input "true"
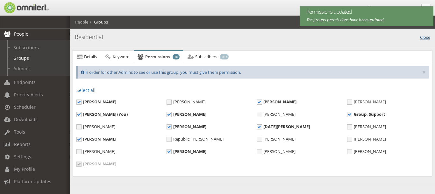
click at [425, 39] on link "Close" at bounding box center [425, 36] width 10 height 7
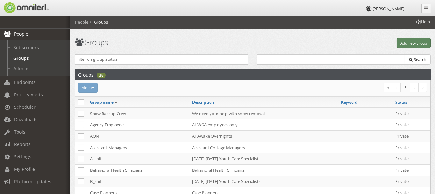
click at [406, 41] on button "Add new group" at bounding box center [413, 43] width 34 height 10
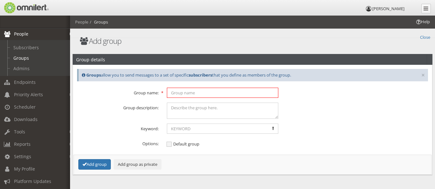
click at [185, 92] on input "text" at bounding box center [222, 93] width 111 height 10
type input "GJR/WGA Lockdown Drills Team"
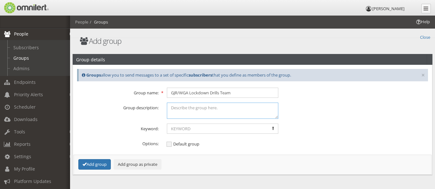
click at [194, 109] on textarea at bounding box center [222, 111] width 111 height 16
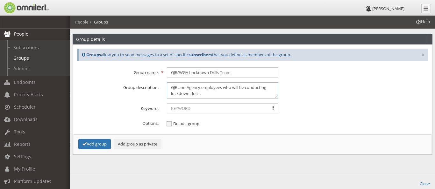
scroll to position [32, 0]
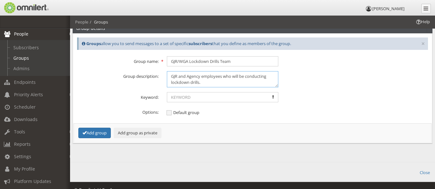
type textarea "GJR and Agency employees who will be conducting lockdown drills."
click at [142, 132] on button "Add group as private" at bounding box center [138, 133] width 48 height 11
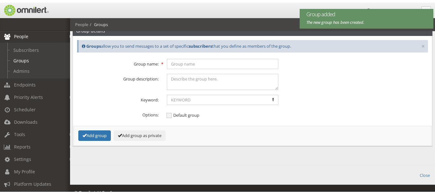
scroll to position [0, 0]
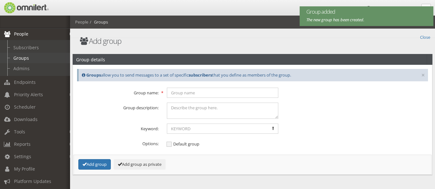
click at [46, 60] on link "Groups" at bounding box center [38, 58] width 76 height 11
click at [17, 59] on link "Groups" at bounding box center [38, 58] width 76 height 11
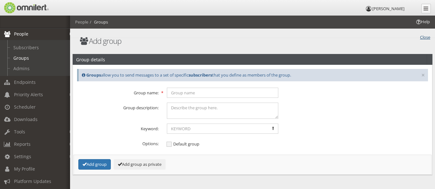
click at [426, 34] on link "Close" at bounding box center [425, 36] width 10 height 7
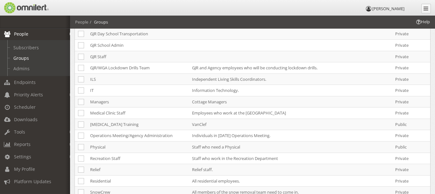
scroll to position [255, 0]
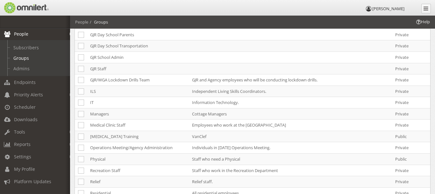
click at [170, 78] on td "GJR/WGA Lockdown Drills Team" at bounding box center [138, 79] width 102 height 11
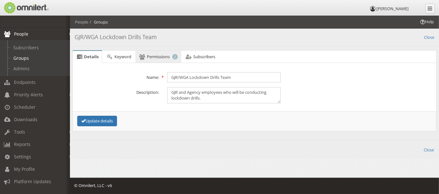
click at [166, 55] on span "Permissions" at bounding box center [158, 57] width 23 height 6
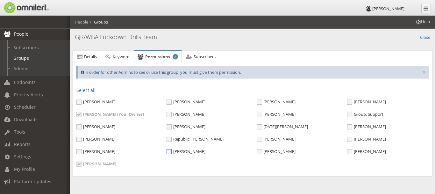
click at [167, 151] on span "[PERSON_NAME]" at bounding box center [185, 152] width 39 height 6
click at [167, 151] on input "[PERSON_NAME]" at bounding box center [169, 153] width 6 height 6
checkbox input "true"
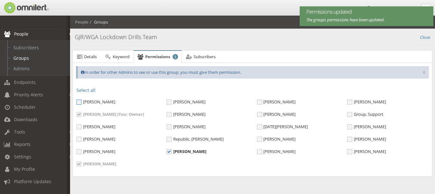
click at [77, 99] on span "[PERSON_NAME]" at bounding box center [95, 102] width 39 height 6
click at [77, 100] on input "[PERSON_NAME]" at bounding box center [79, 103] width 6 height 6
checkbox input "true"
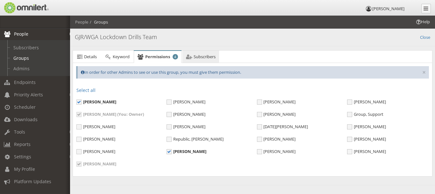
click at [201, 58] on span "Subscribers" at bounding box center [204, 57] width 22 height 6
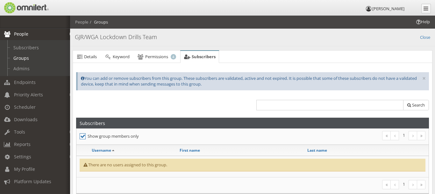
click at [82, 136] on icon at bounding box center [83, 136] width 6 height 6
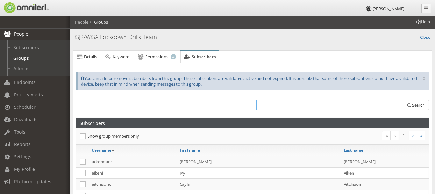
click at [303, 104] on input "text" at bounding box center [329, 105] width 147 height 11
type input "[PERSON_NAME]"
click at [413, 109] on button "Search" at bounding box center [416, 105] width 26 height 11
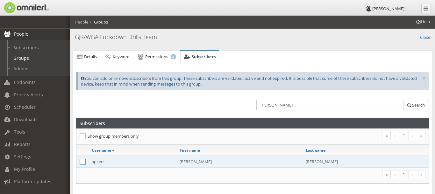
click at [84, 162] on icon at bounding box center [83, 162] width 6 height 6
checkbox input "true"
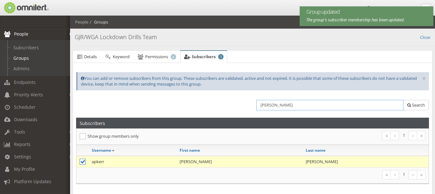
drag, startPoint x: 279, startPoint y: 106, endPoint x: 245, endPoint y: 104, distance: 34.4
click at [245, 104] on div "[PERSON_NAME] Search" at bounding box center [252, 107] width 361 height 21
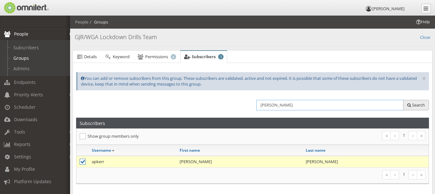
type input "[PERSON_NAME]"
click at [423, 104] on span "Search" at bounding box center [418, 105] width 13 height 6
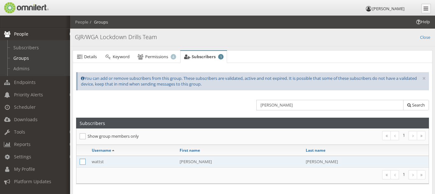
click at [84, 163] on icon at bounding box center [83, 162] width 6 height 6
checkbox input "true"
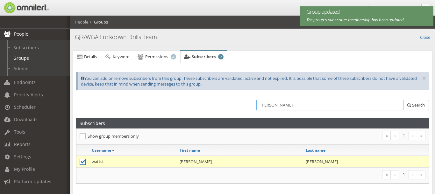
drag, startPoint x: 277, startPoint y: 108, endPoint x: 244, endPoint y: 102, distance: 32.9
click at [244, 103] on div "[PERSON_NAME] Search" at bounding box center [252, 107] width 361 height 21
type input "chase"
click at [419, 106] on span "Search" at bounding box center [418, 105] width 13 height 6
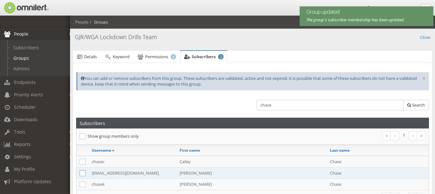
click at [81, 173] on icon at bounding box center [83, 173] width 6 height 6
checkbox input "true"
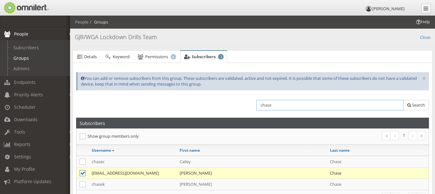
drag, startPoint x: 270, startPoint y: 103, endPoint x: 245, endPoint y: 99, distance: 25.7
click at [245, 100] on div "chase Search" at bounding box center [252, 107] width 361 height 21
type input "[PERSON_NAME]"
click at [407, 107] on button "Search" at bounding box center [416, 105] width 26 height 11
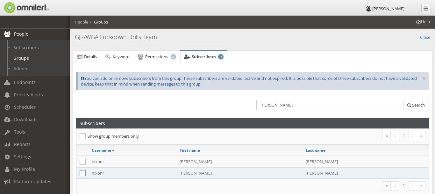
click at [84, 172] on icon at bounding box center [83, 173] width 6 height 6
checkbox input "true"
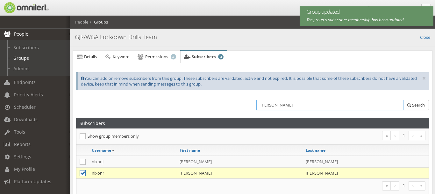
drag, startPoint x: 287, startPoint y: 103, endPoint x: 262, endPoint y: 103, distance: 24.5
click at [262, 103] on input "[PERSON_NAME]" at bounding box center [329, 105] width 147 height 11
type input "n"
type input "kelsey"
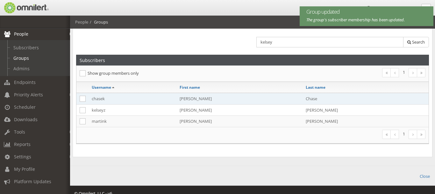
scroll to position [64, 0]
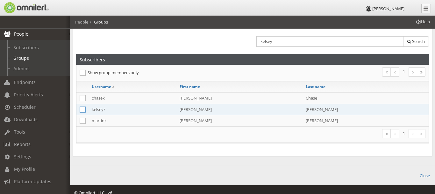
click at [82, 109] on icon at bounding box center [83, 110] width 6 height 6
checkbox input "true"
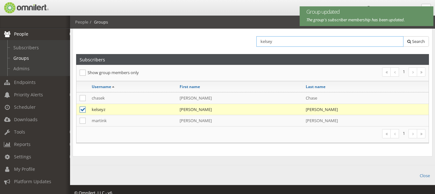
drag, startPoint x: 289, startPoint y: 39, endPoint x: 248, endPoint y: 39, distance: 41.0
click at [248, 39] on div "kelsey Search" at bounding box center [252, 43] width 361 height 21
type input "[PERSON_NAME]"
click at [413, 43] on span "Search" at bounding box center [418, 42] width 13 height 6
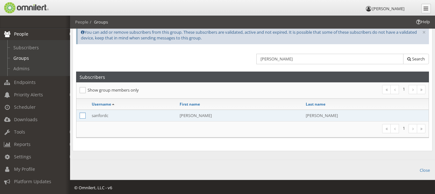
click at [82, 115] on icon at bounding box center [83, 116] width 6 height 6
checkbox input "true"
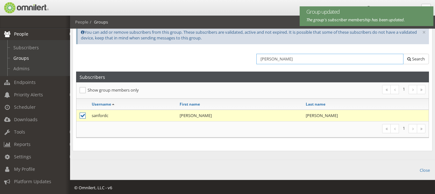
drag, startPoint x: 281, startPoint y: 59, endPoint x: 252, endPoint y: 59, distance: 29.0
click at [252, 59] on div "[PERSON_NAME] Search" at bounding box center [340, 61] width 176 height 14
type input "[PERSON_NAME]"
click at [407, 58] on button "Search" at bounding box center [416, 59] width 26 height 11
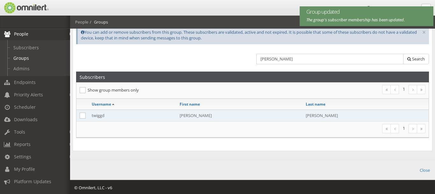
click at [79, 116] on td at bounding box center [82, 115] width 12 height 11
click at [82, 115] on icon at bounding box center [83, 116] width 6 height 6
checkbox input "true"
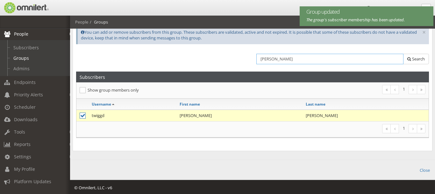
drag, startPoint x: 275, startPoint y: 59, endPoint x: 240, endPoint y: 56, distance: 35.1
click at [240, 56] on div "[PERSON_NAME] Search" at bounding box center [252, 61] width 361 height 21
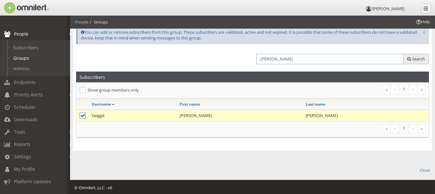
type input "[PERSON_NAME]"
click at [422, 58] on span "Search" at bounding box center [418, 59] width 13 height 6
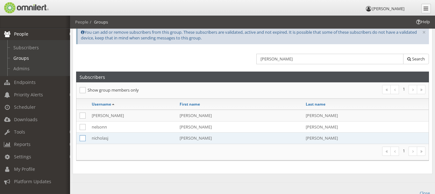
click at [82, 137] on icon at bounding box center [83, 138] width 6 height 6
checkbox input "true"
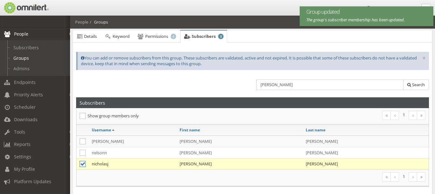
scroll to position [0, 0]
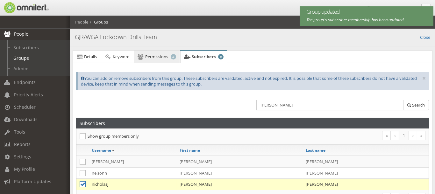
click at [150, 59] on link "Permissions 4" at bounding box center [157, 57] width 46 height 13
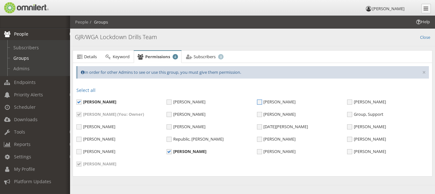
click at [259, 101] on span "[PERSON_NAME]" at bounding box center [276, 102] width 39 height 6
click at [259, 101] on input "[PERSON_NAME]" at bounding box center [260, 103] width 6 height 6
checkbox input "true"
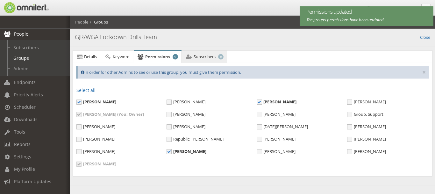
click at [198, 55] on span "Subscribers" at bounding box center [204, 57] width 22 height 6
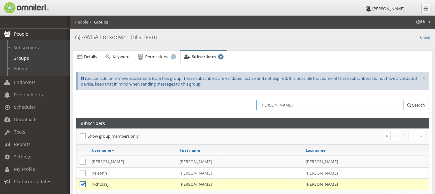
drag, startPoint x: 280, startPoint y: 105, endPoint x: 246, endPoint y: 101, distance: 33.9
click at [246, 101] on div "[PERSON_NAME] Search" at bounding box center [252, 107] width 361 height 21
click at [168, 101] on h1 at bounding box center [162, 105] width 172 height 8
click at [83, 137] on icon at bounding box center [83, 136] width 6 height 6
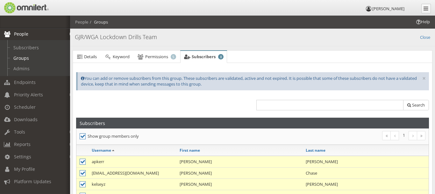
click at [81, 136] on icon at bounding box center [83, 136] width 6 height 6
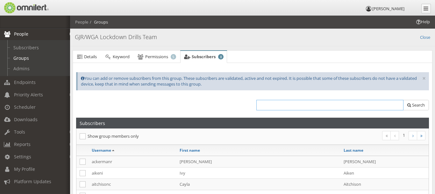
click at [329, 103] on input "text" at bounding box center [329, 105] width 147 height 11
type input "t"
type input "[PERSON_NAME]"
click at [414, 102] on span "Search" at bounding box center [418, 105] width 13 height 6
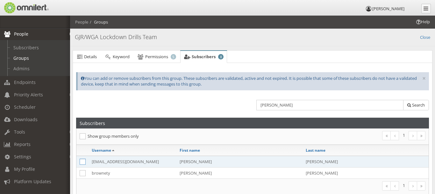
click at [81, 162] on icon at bounding box center [83, 162] width 6 height 6
checkbox input "true"
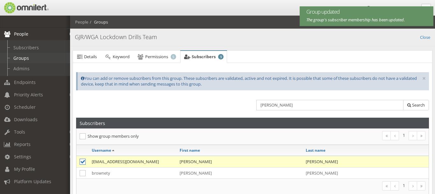
click at [30, 59] on link "Groups" at bounding box center [38, 58] width 76 height 11
click at [424, 38] on link "Close" at bounding box center [425, 36] width 10 height 7
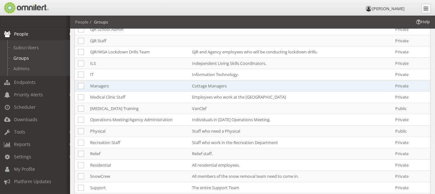
click at [117, 80] on td "Managers" at bounding box center [138, 85] width 102 height 11
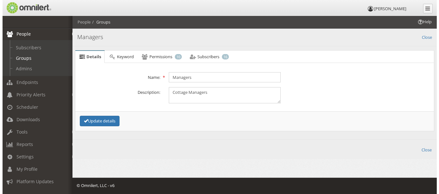
scroll to position [0, 0]
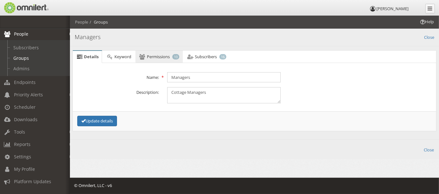
click at [165, 59] on link "Permissions 10" at bounding box center [159, 57] width 47 height 13
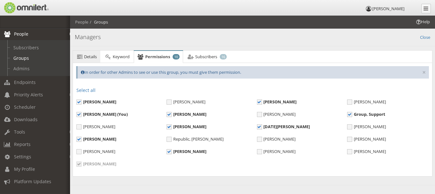
click at [80, 57] on icon at bounding box center [79, 57] width 7 height 4
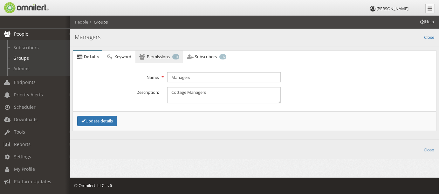
click at [146, 54] on link "Permissions 10" at bounding box center [159, 57] width 47 height 13
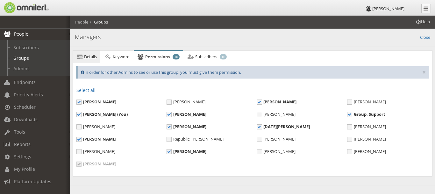
click at [94, 59] on span "Details" at bounding box center [90, 57] width 13 height 6
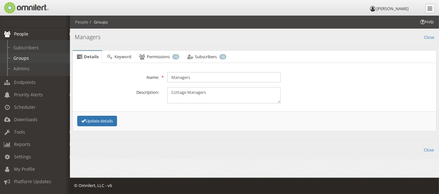
click at [27, 60] on link "Groups" at bounding box center [38, 58] width 76 height 11
click at [428, 35] on link "Close" at bounding box center [429, 36] width 10 height 7
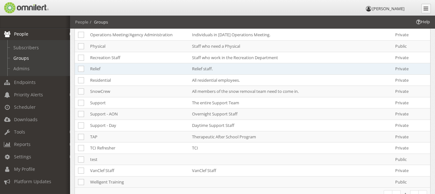
scroll to position [368, 0]
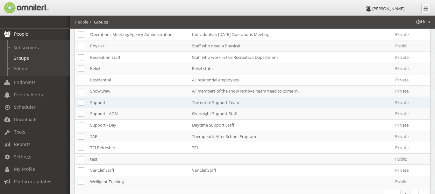
click at [126, 99] on td "Support" at bounding box center [138, 102] width 102 height 11
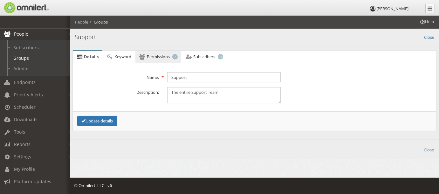
click at [158, 56] on span "Permissions" at bounding box center [158, 57] width 23 height 6
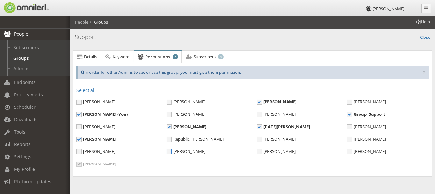
click at [169, 150] on span "[PERSON_NAME]" at bounding box center [185, 152] width 39 height 6
click at [169, 150] on input "[PERSON_NAME]" at bounding box center [169, 153] width 6 height 6
checkbox input "true"
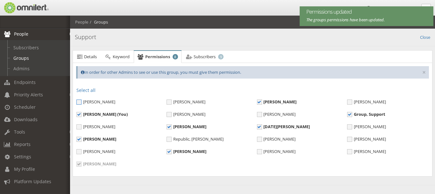
click at [76, 101] on span "[PERSON_NAME]" at bounding box center [95, 102] width 39 height 6
click at [76, 101] on input "[PERSON_NAME]" at bounding box center [79, 103] width 6 height 6
checkbox input "true"
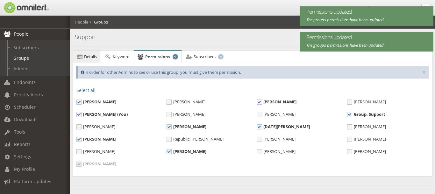
click at [87, 56] on span "Details" at bounding box center [90, 57] width 13 height 6
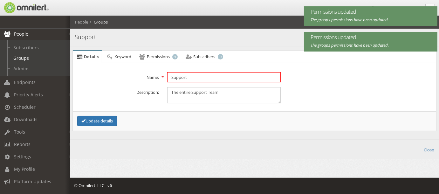
click at [170, 75] on input "Support" at bounding box center [224, 77] width 114 height 10
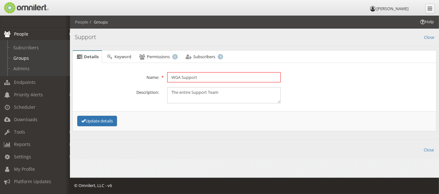
type input "WGA Support"
click at [192, 91] on textarea "The entire Support Team" at bounding box center [224, 95] width 114 height 16
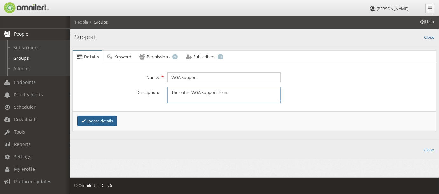
type textarea "The entire WGA Support Team"
click at [93, 117] on button "Update details" at bounding box center [97, 121] width 40 height 11
click at [204, 57] on span "Subscribers" at bounding box center [204, 57] width 22 height 6
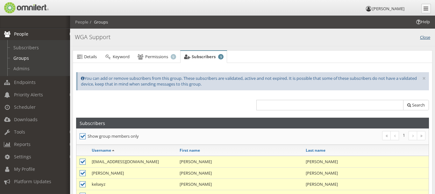
click at [429, 38] on link "Close" at bounding box center [425, 36] width 10 height 7
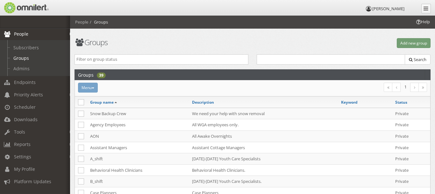
scroll to position [396, 0]
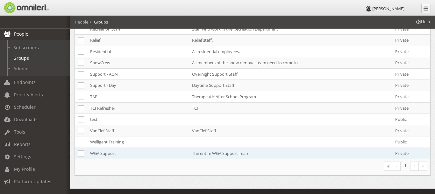
click at [191, 151] on td "The entire WGA Support Team" at bounding box center [263, 153] width 149 height 11
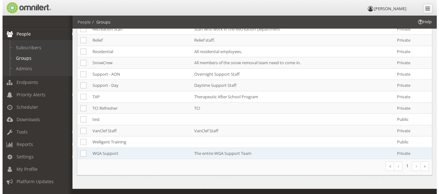
scroll to position [0, 0]
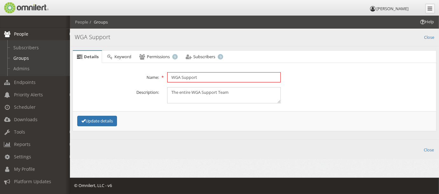
drag, startPoint x: 179, startPoint y: 76, endPoint x: 168, endPoint y: 75, distance: 11.5
click at [168, 75] on input "WGA Support" at bounding box center [224, 77] width 114 height 10
type input "Support"
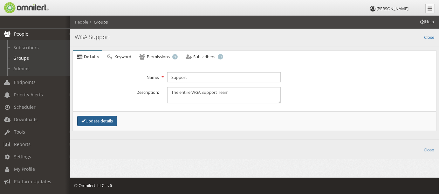
click at [103, 122] on button "Update details" at bounding box center [97, 121] width 40 height 11
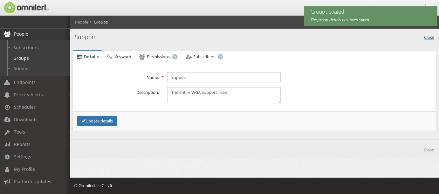
click at [430, 38] on link "Close" at bounding box center [429, 36] width 10 height 7
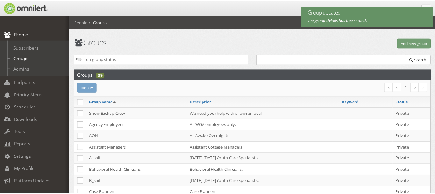
scroll to position [400, 0]
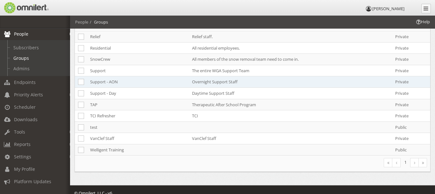
click at [224, 76] on td "Overnight Support Staff" at bounding box center [263, 81] width 149 height 11
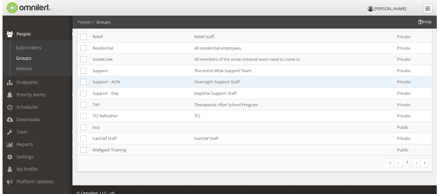
scroll to position [0, 0]
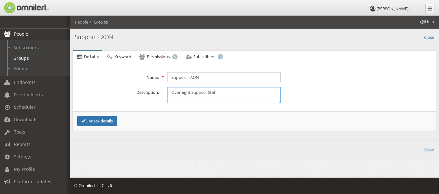
click at [191, 91] on textarea "Overnight Support Staff" at bounding box center [224, 95] width 114 height 16
type textarea "Overnight WGA Support Staff"
click at [98, 120] on button "Update details" at bounding box center [97, 121] width 40 height 11
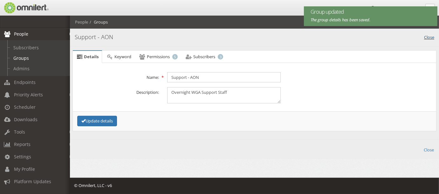
click at [432, 37] on link "Close" at bounding box center [429, 36] width 10 height 7
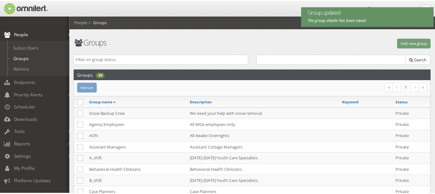
scroll to position [400, 0]
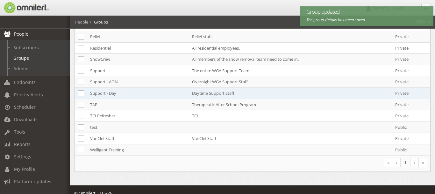
click at [237, 88] on td "Daytime Support Staff" at bounding box center [263, 93] width 149 height 11
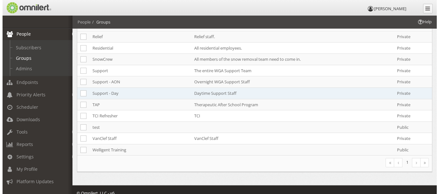
scroll to position [0, 0]
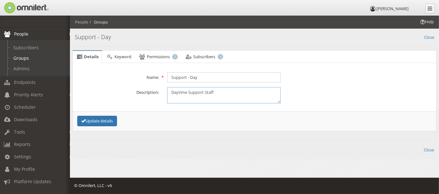
click at [189, 91] on textarea "Daytime Support Staff" at bounding box center [224, 95] width 114 height 16
type textarea "Daytime WGA Support Staff"
click at [95, 120] on button "Update details" at bounding box center [97, 121] width 40 height 11
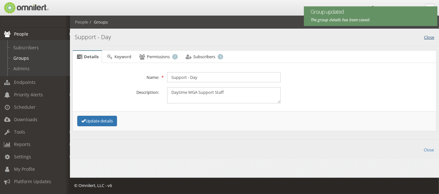
click at [428, 36] on link "Close" at bounding box center [429, 36] width 10 height 7
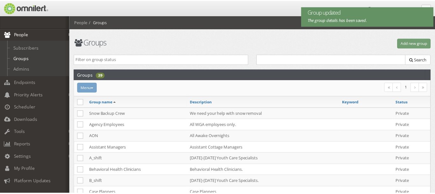
scroll to position [400, 0]
